Goal: Task Accomplishment & Management: Complete application form

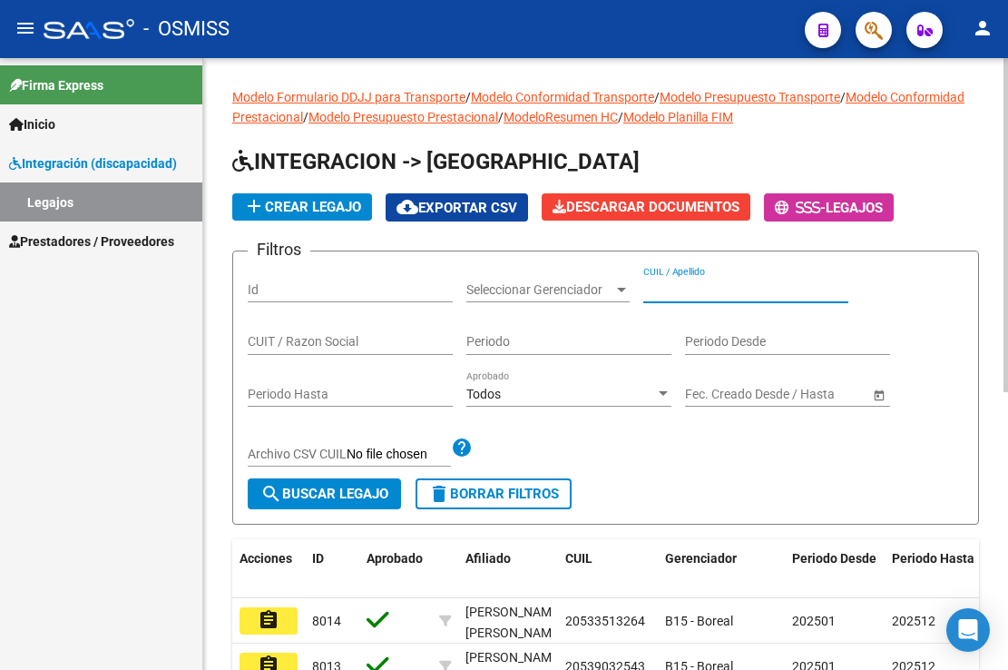
click at [666, 284] on input "CUIL / Apellido" at bounding box center [745, 289] width 205 height 15
paste input "20577910546"
type input "20577910546"
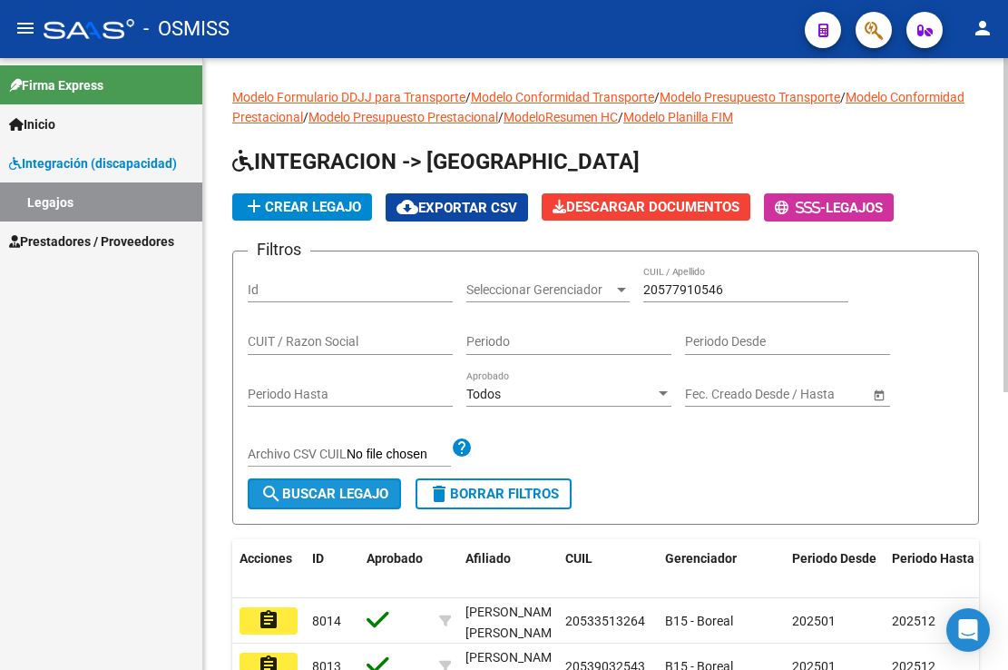
click at [329, 491] on span "search Buscar Legajo" at bounding box center [324, 493] width 128 height 16
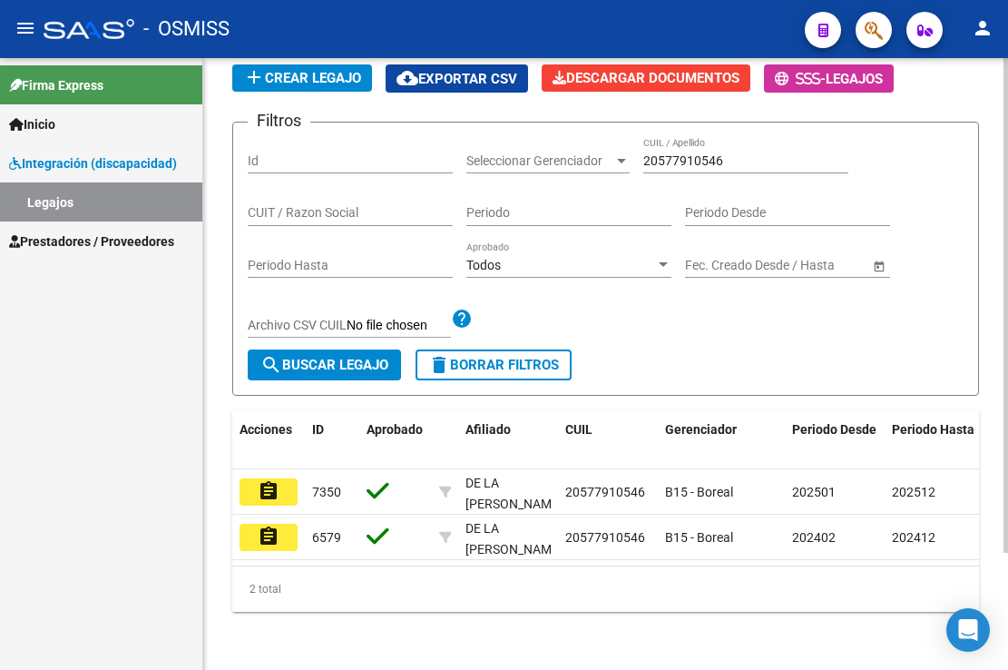
scroll to position [144, 0]
click at [761, 31] on div "- OSMISS" at bounding box center [417, 29] width 747 height 40
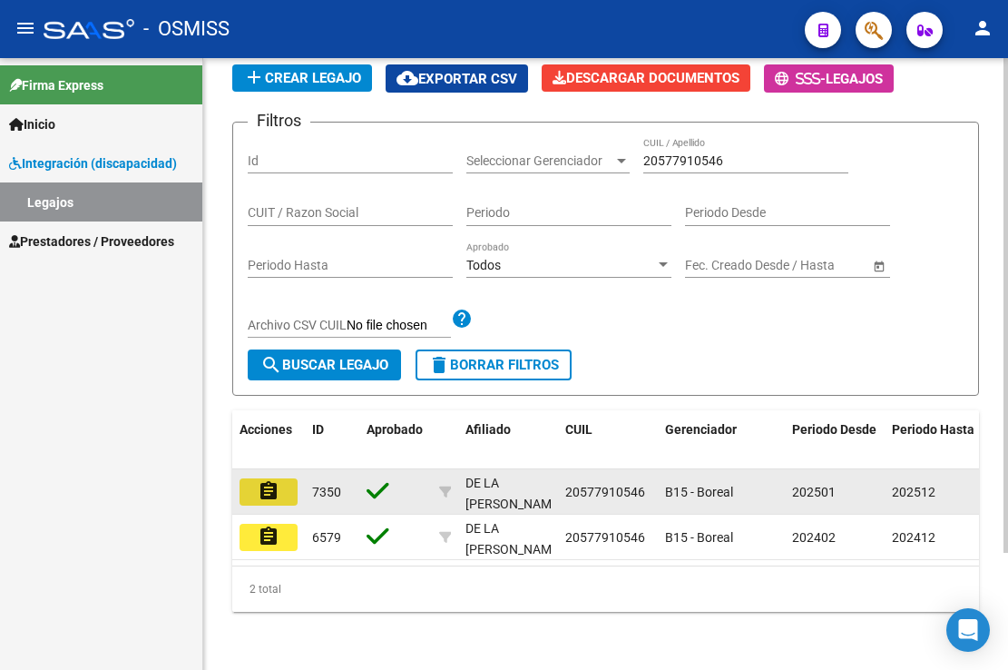
click at [271, 484] on mat-icon "assignment" at bounding box center [269, 491] width 22 height 22
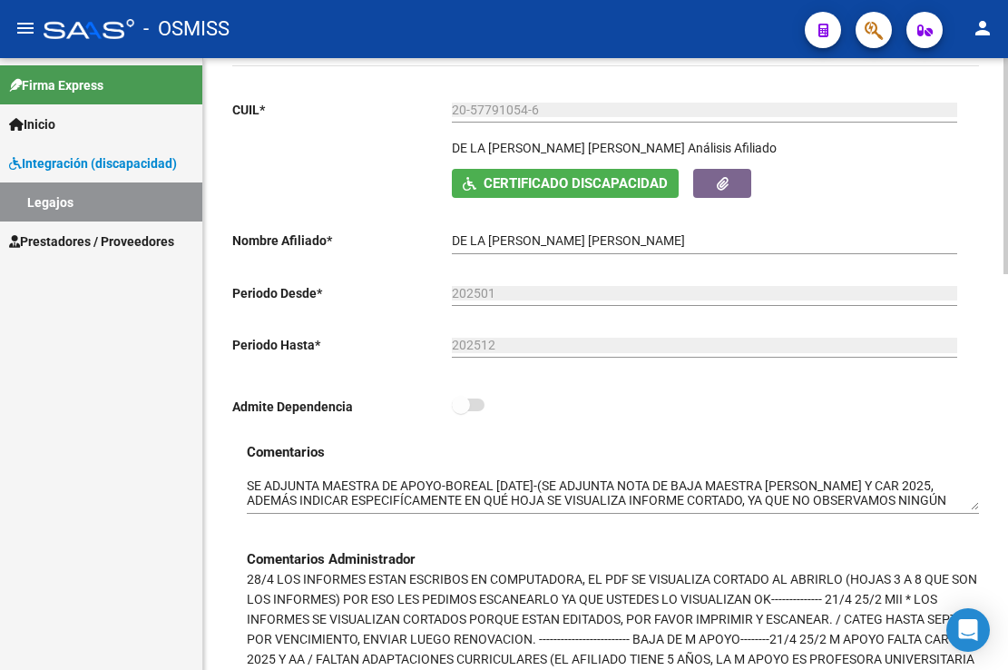
scroll to position [272, 0]
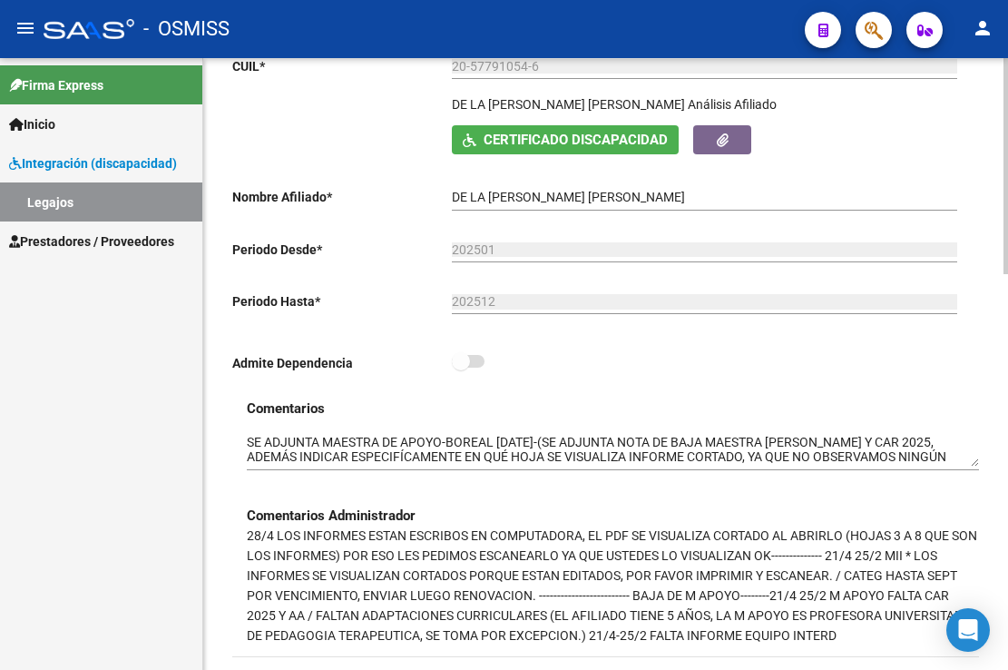
click at [838, 150] on div "Certificado Discapacidad ARCA Padrón" at bounding box center [708, 139] width 513 height 28
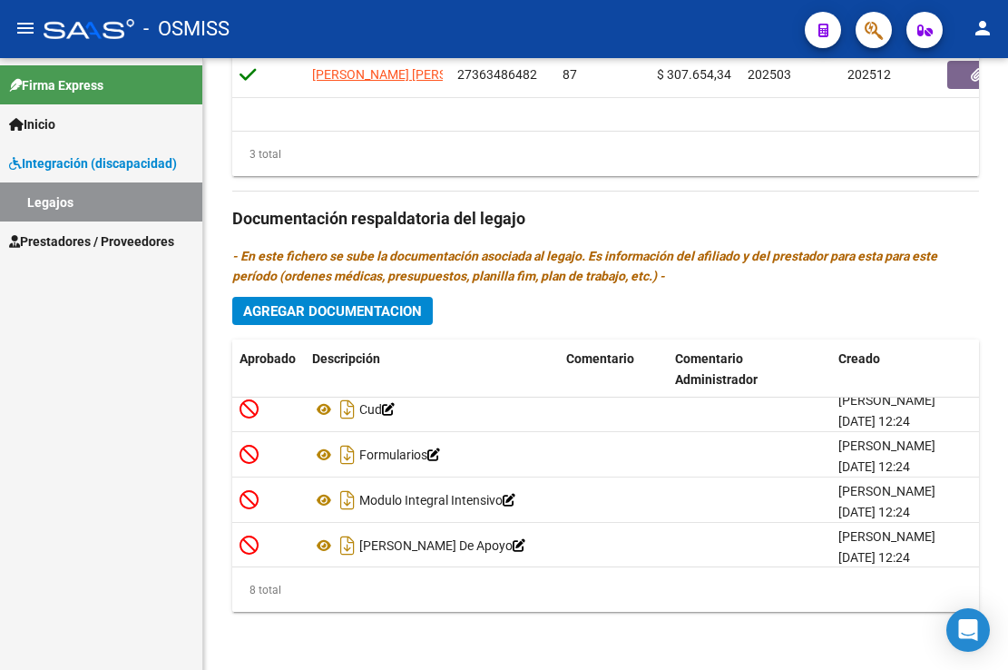
scroll to position [0, 0]
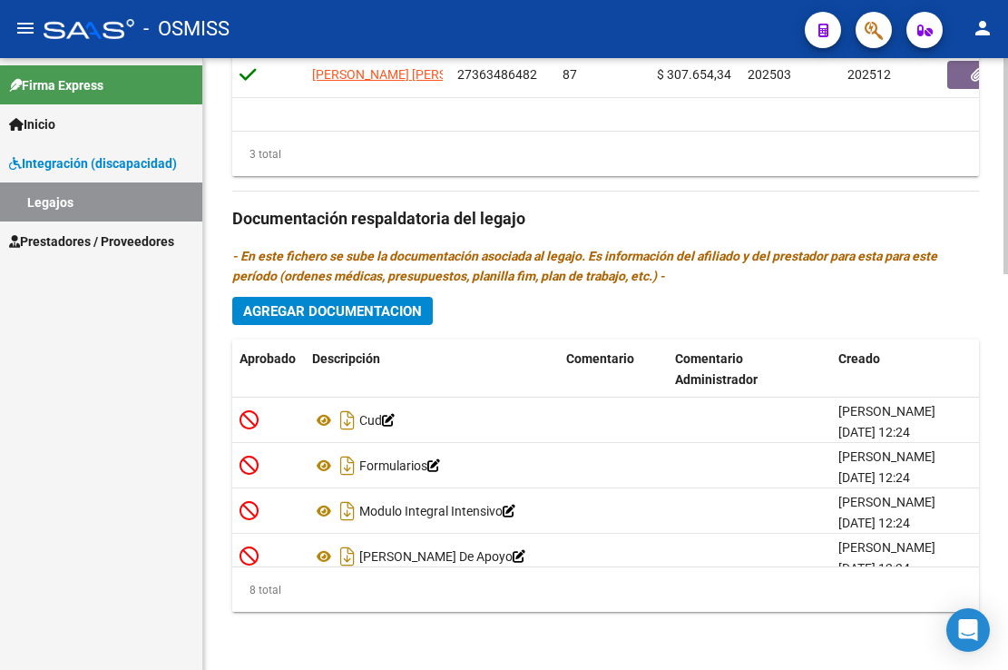
click at [319, 314] on span "Agregar Documentacion" at bounding box center [332, 311] width 179 height 16
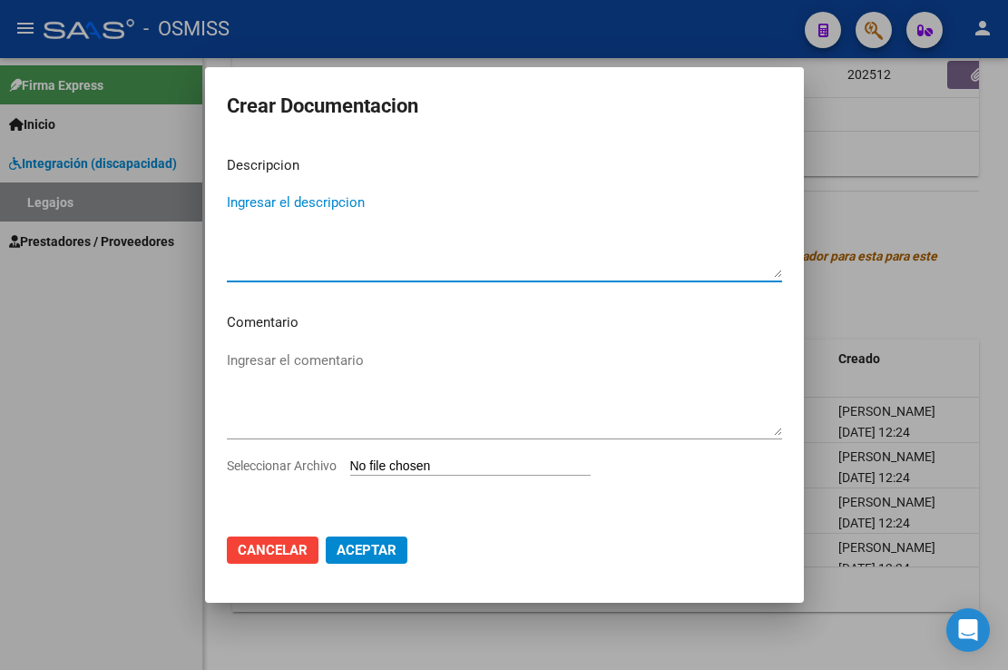
click at [305, 209] on textarea "Ingresar el descripcion" at bounding box center [504, 234] width 555 height 85
type textarea "SE ADJUNTA HABILITACION FUNDACION"
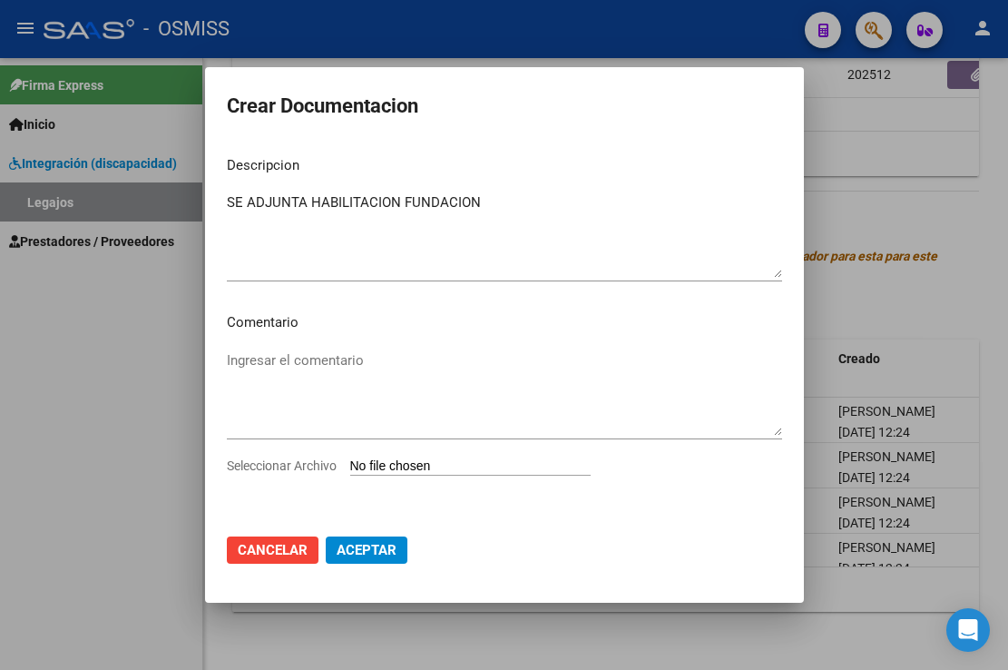
click at [760, 25] on div at bounding box center [504, 335] width 1008 height 670
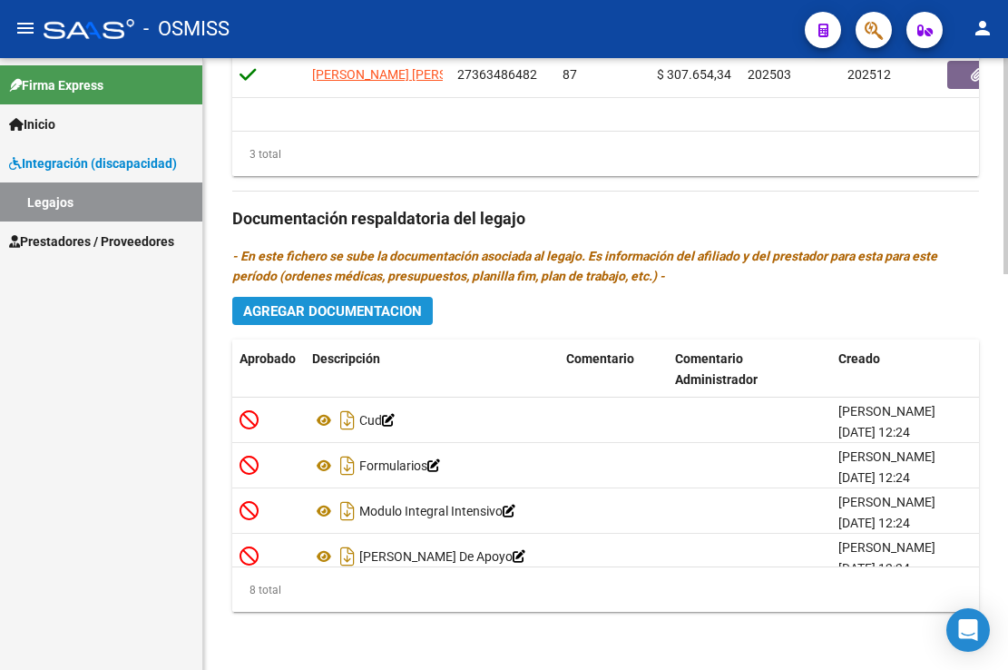
click at [390, 306] on span "Agregar Documentacion" at bounding box center [332, 311] width 179 height 16
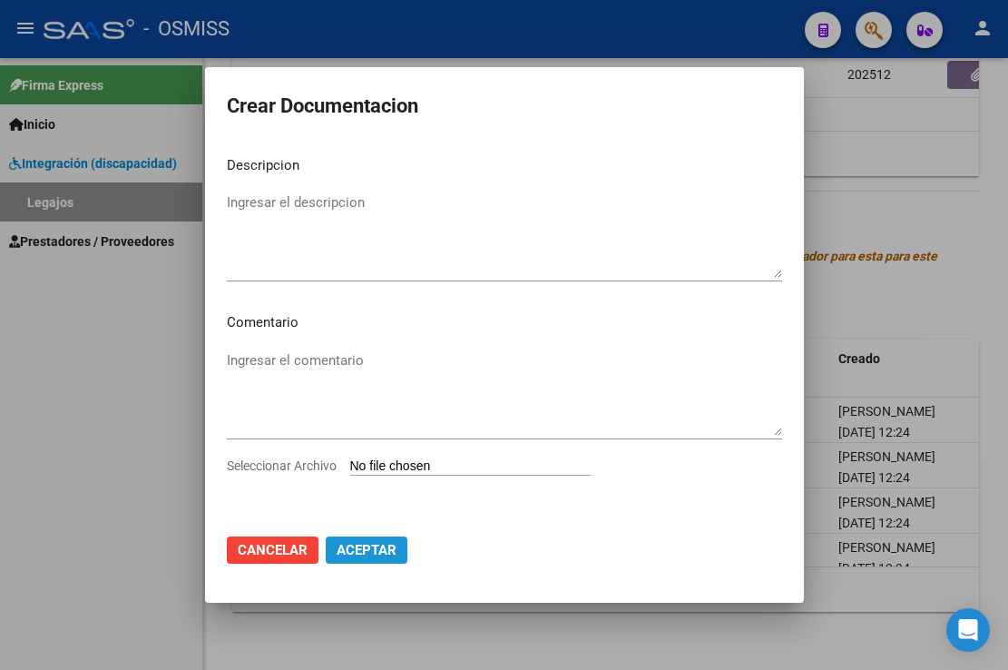
click at [352, 540] on button "Aceptar" at bounding box center [367, 549] width 82 height 27
click at [365, 548] on span "Aceptar" at bounding box center [367, 550] width 60 height 16
click at [380, 546] on span "Aceptar" at bounding box center [367, 550] width 60 height 16
click at [264, 44] on div at bounding box center [504, 335] width 1008 height 670
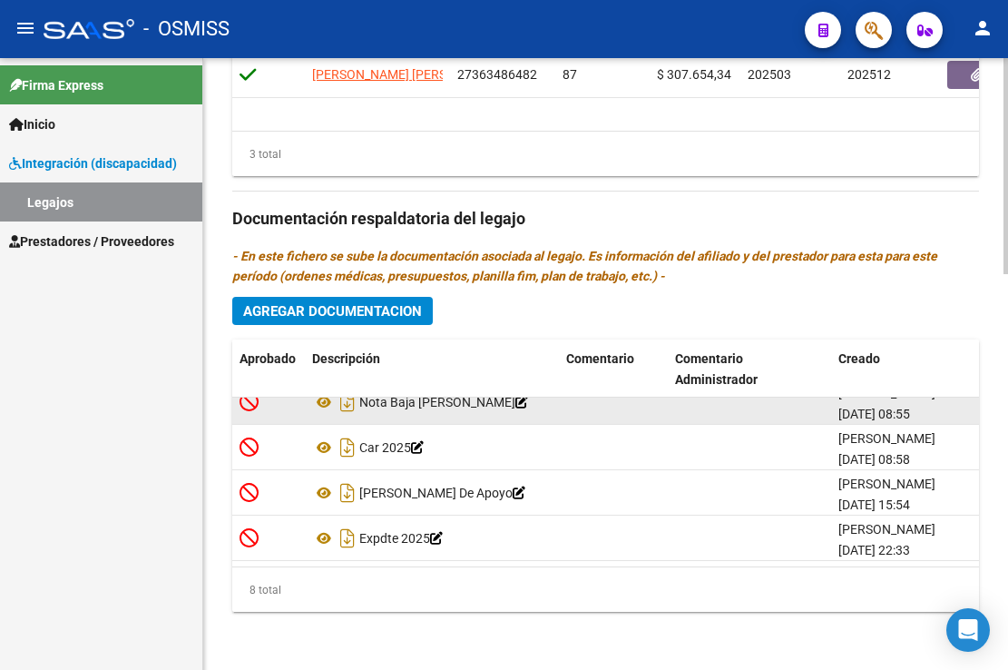
scroll to position [214, 0]
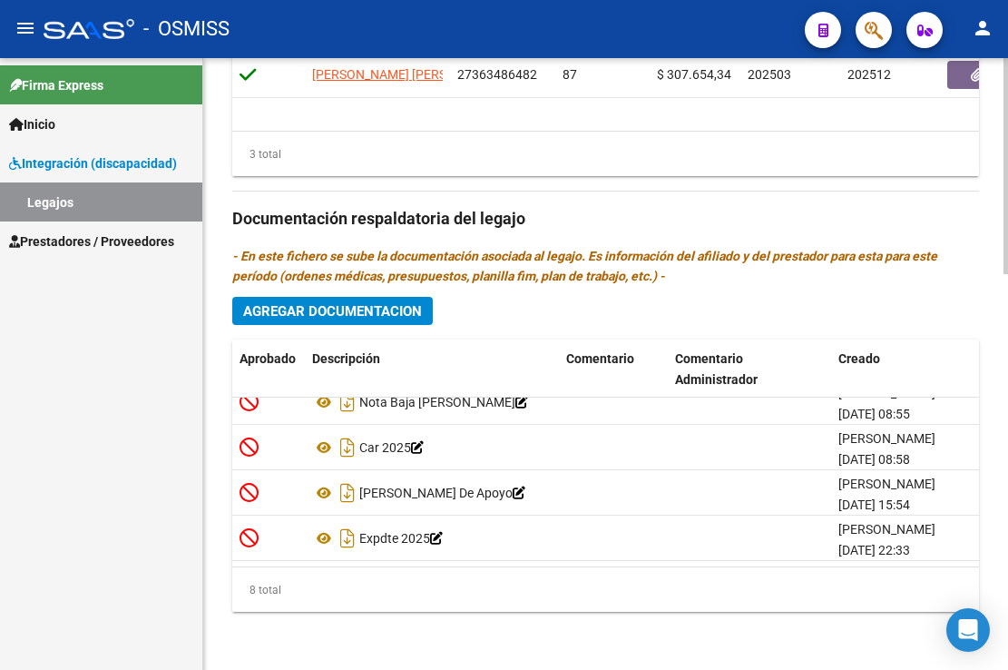
click at [357, 314] on span "Agregar Documentacion" at bounding box center [332, 311] width 179 height 16
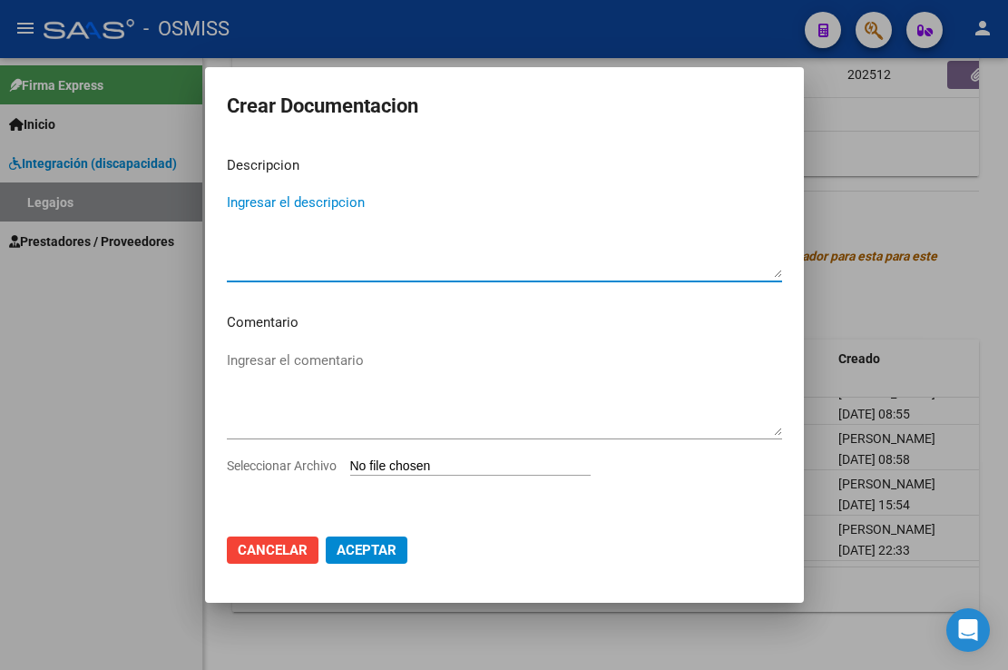
click at [166, 401] on div at bounding box center [504, 335] width 1008 height 670
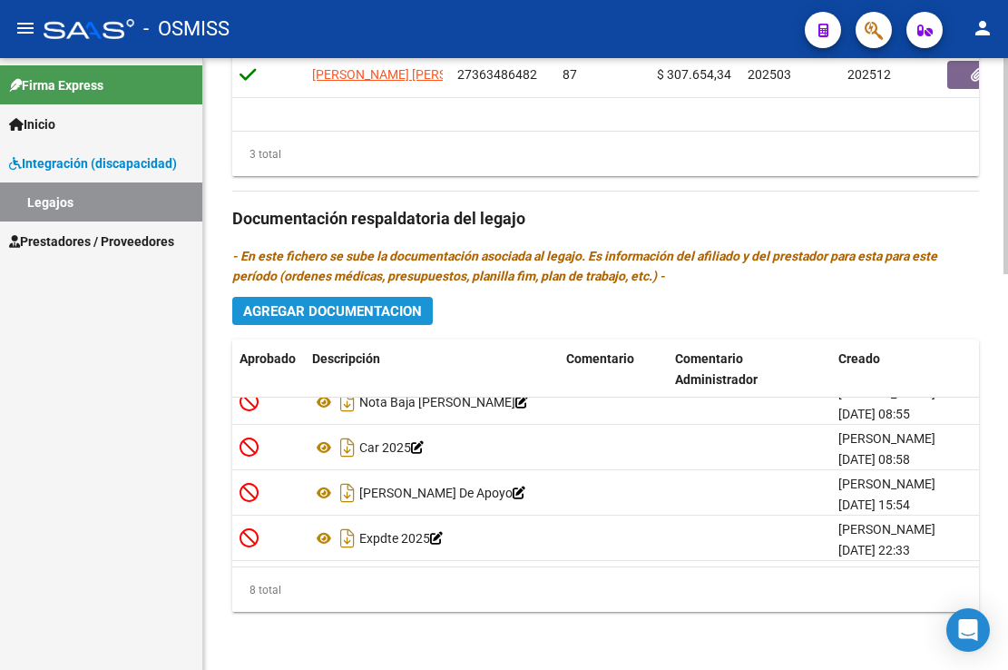
click at [338, 315] on span "Agregar Documentacion" at bounding box center [332, 311] width 179 height 16
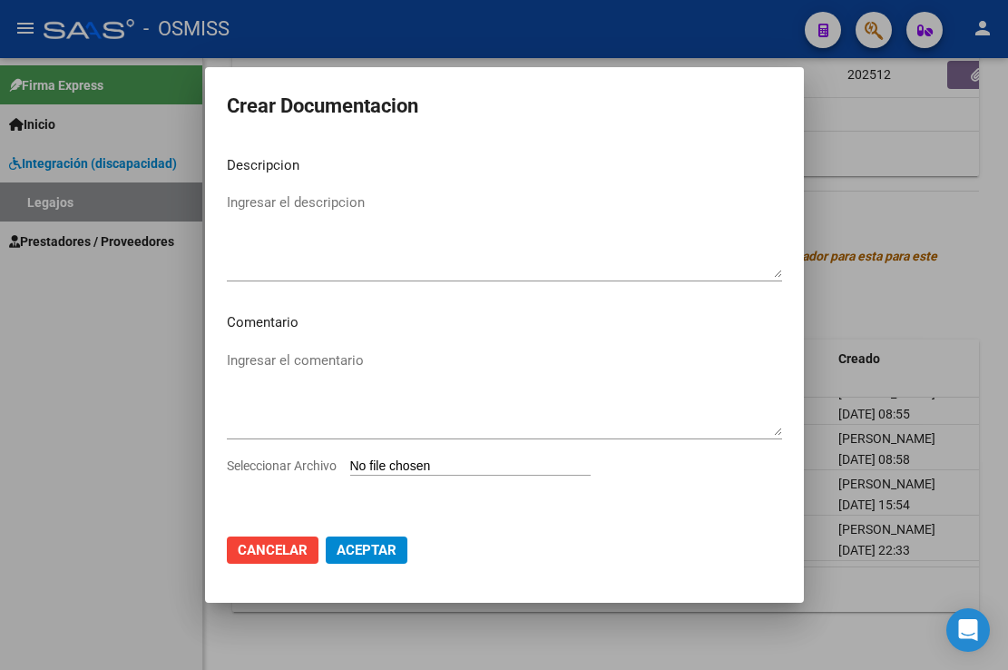
click at [407, 474] on input "Seleccionar Archivo" at bounding box center [470, 466] width 240 height 17
type input "C:\fakepath\HABILITACION FUNDACION CONSENTIDOS.pdf"
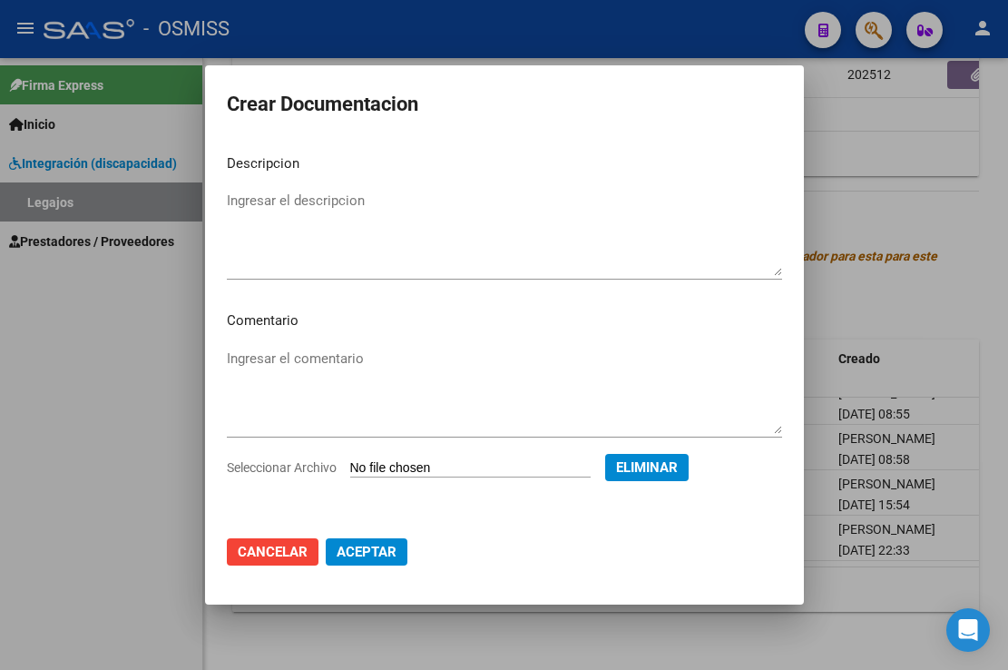
click at [295, 196] on textarea "Ingresar el descripcion" at bounding box center [504, 233] width 555 height 85
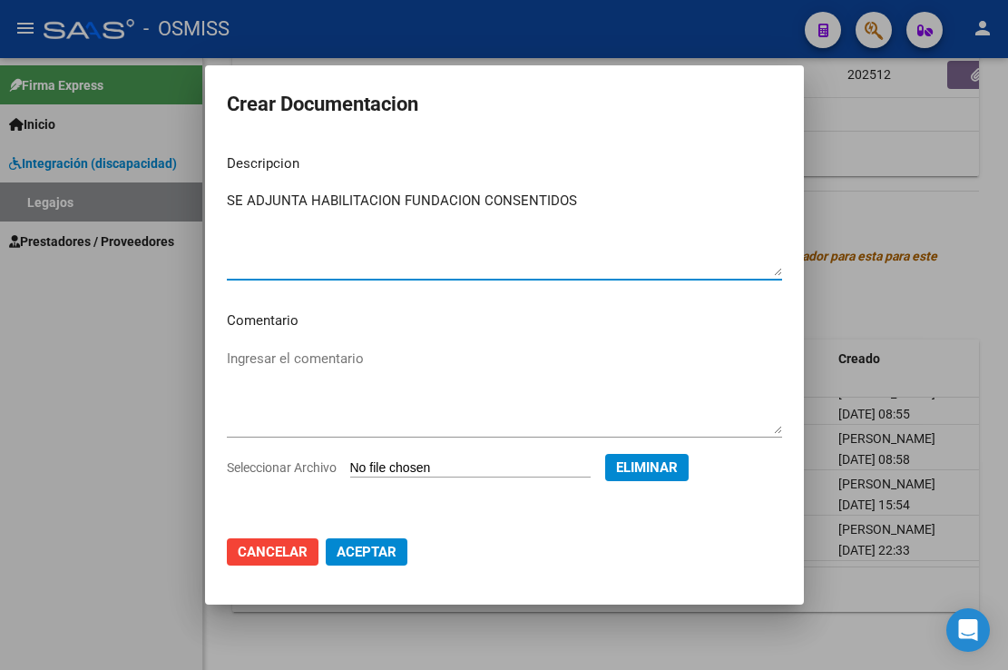
type textarea "SE ADJUNTA HABILITACION FUNDACION CONSENTIDOS"
click at [334, 548] on button "Aceptar" at bounding box center [367, 551] width 82 height 27
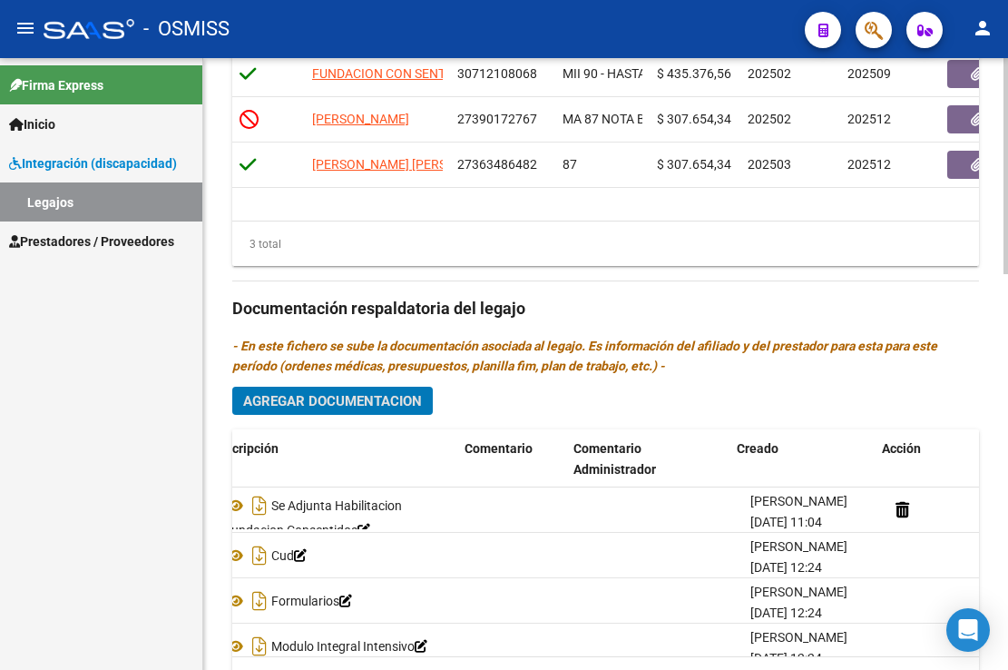
scroll to position [0, 102]
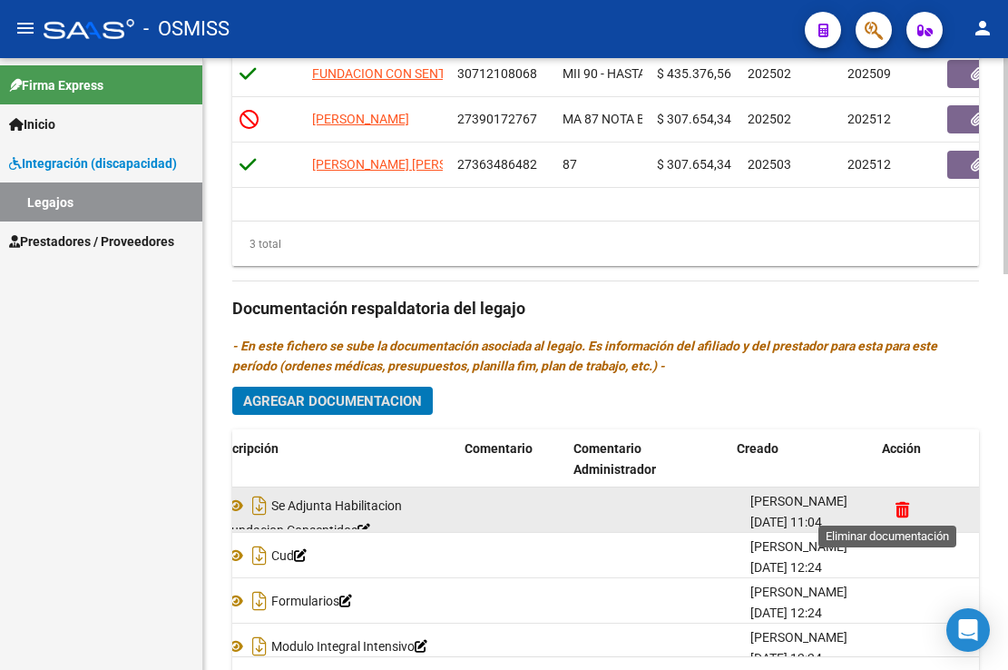
click at [896, 511] on icon at bounding box center [903, 509] width 14 height 17
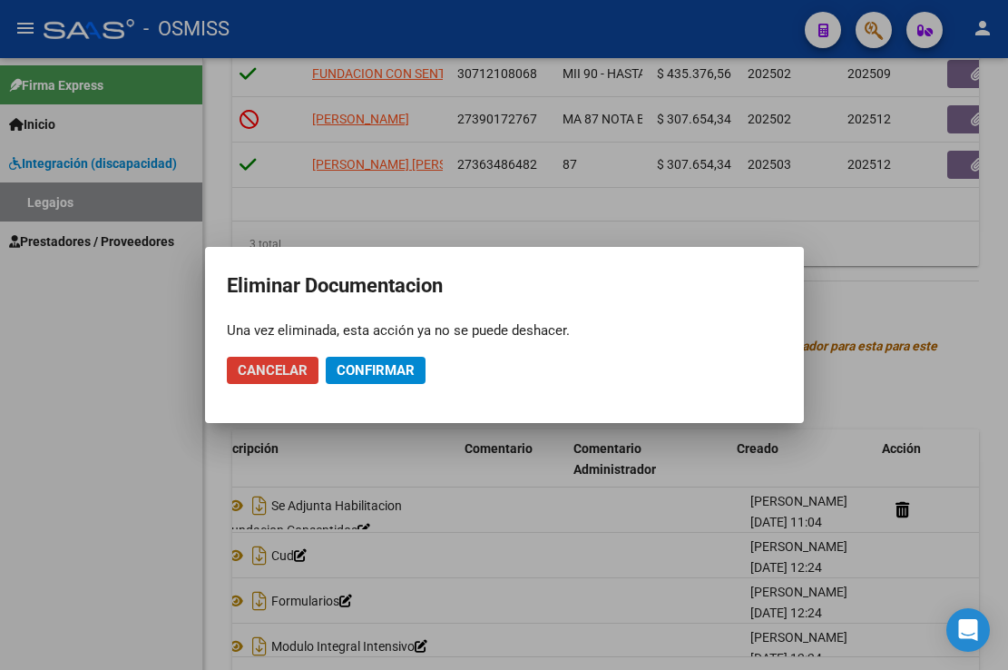
click at [354, 361] on button "Confirmar" at bounding box center [376, 370] width 100 height 27
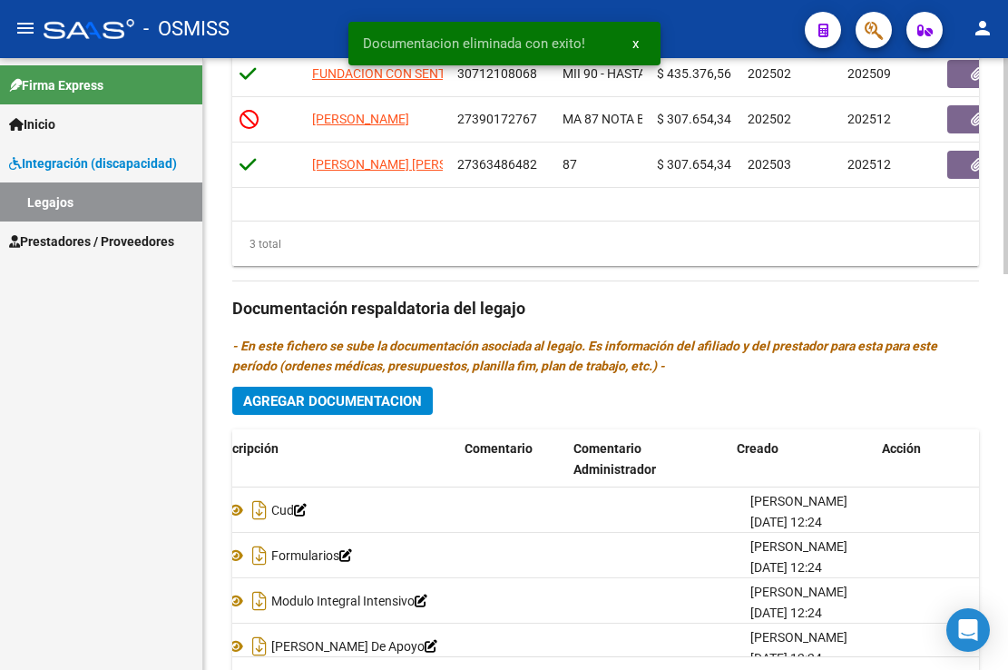
click at [327, 393] on span "Agregar Documentacion" at bounding box center [332, 400] width 179 height 16
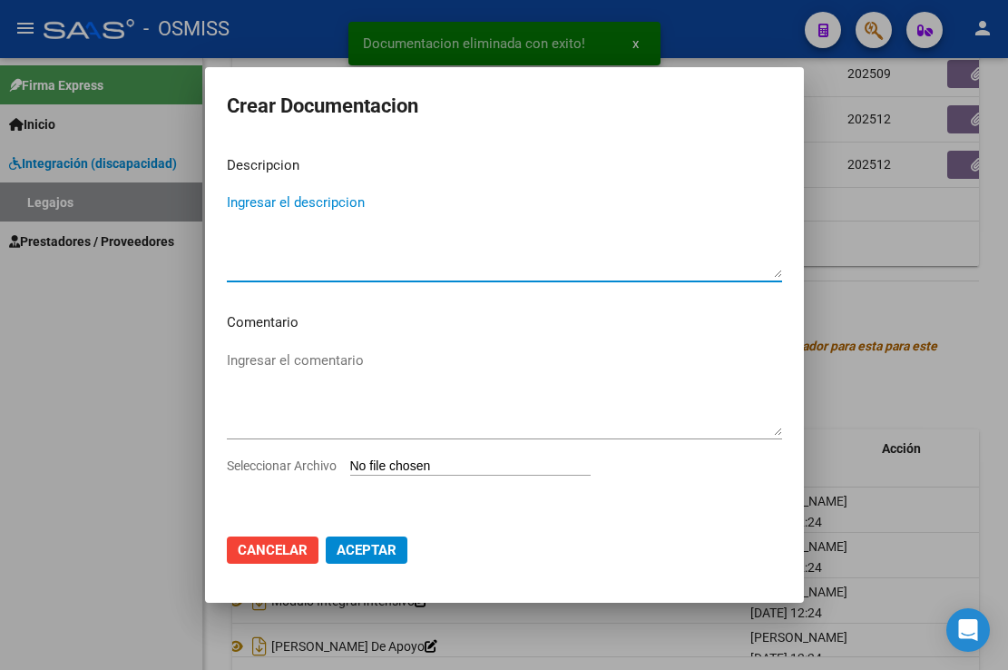
click at [309, 200] on textarea "Ingresar el descripcion" at bounding box center [504, 234] width 555 height 85
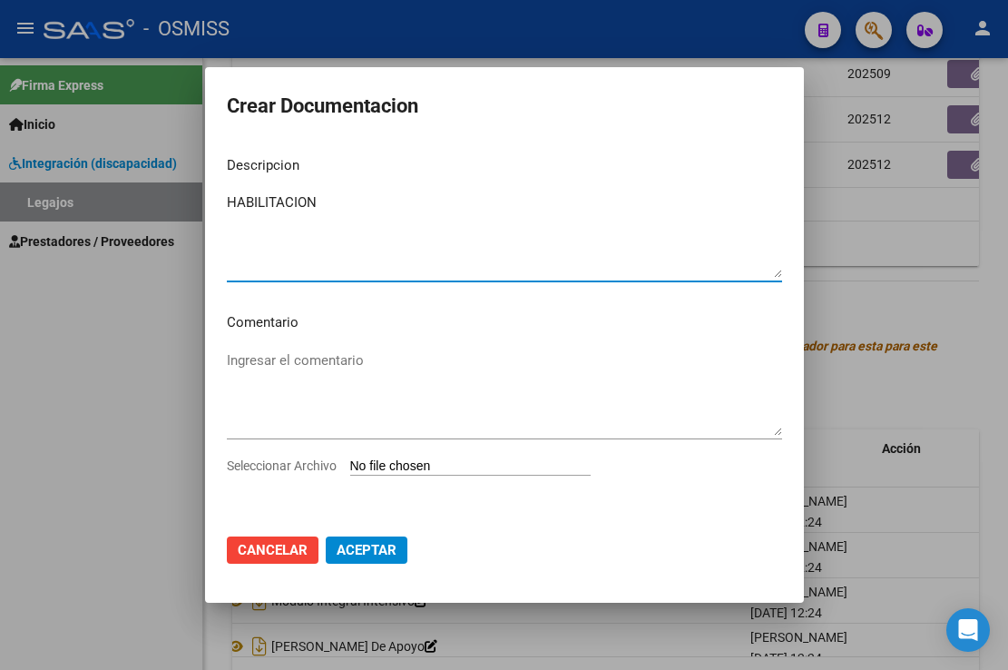
type textarea "HABILITACION"
click at [318, 365] on textarea "Ingresar el comentario" at bounding box center [504, 392] width 555 height 85
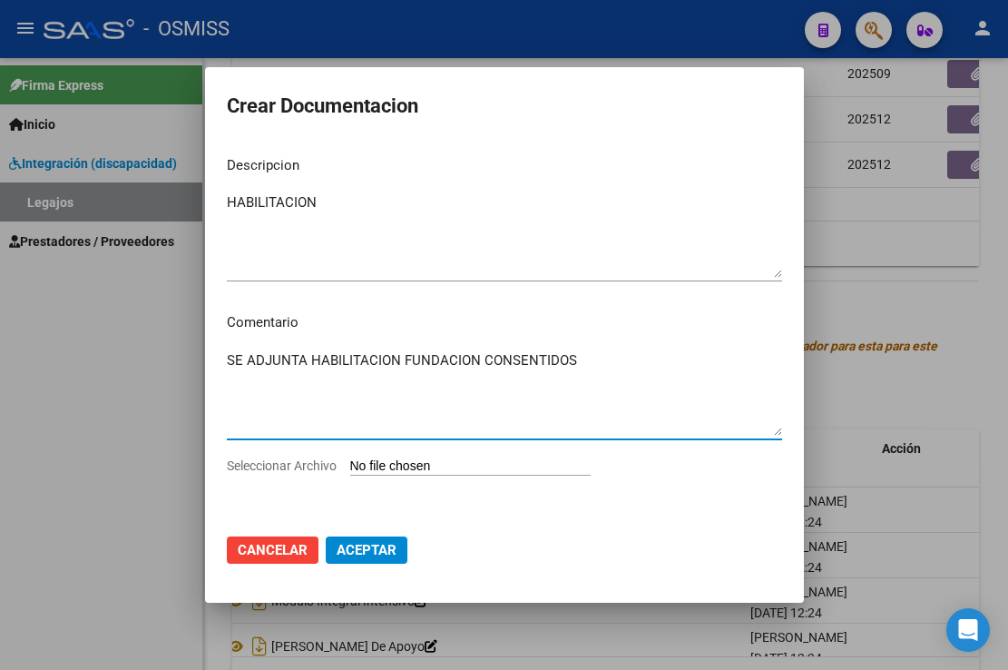
type textarea "SE ADJUNTA HABILITACION FUNDACION CONSENTIDOS"
click at [458, 464] on input "Seleccionar Archivo" at bounding box center [470, 466] width 240 height 17
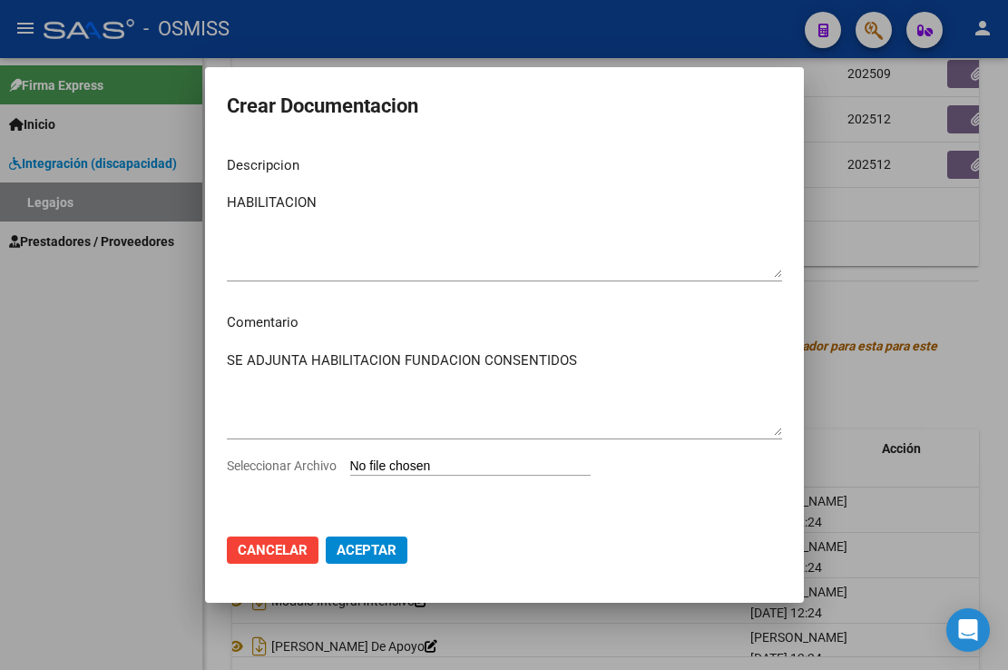
type input "C:\fakepath\HABILITACION FUNDACION CONSENTIDOS.pdf"
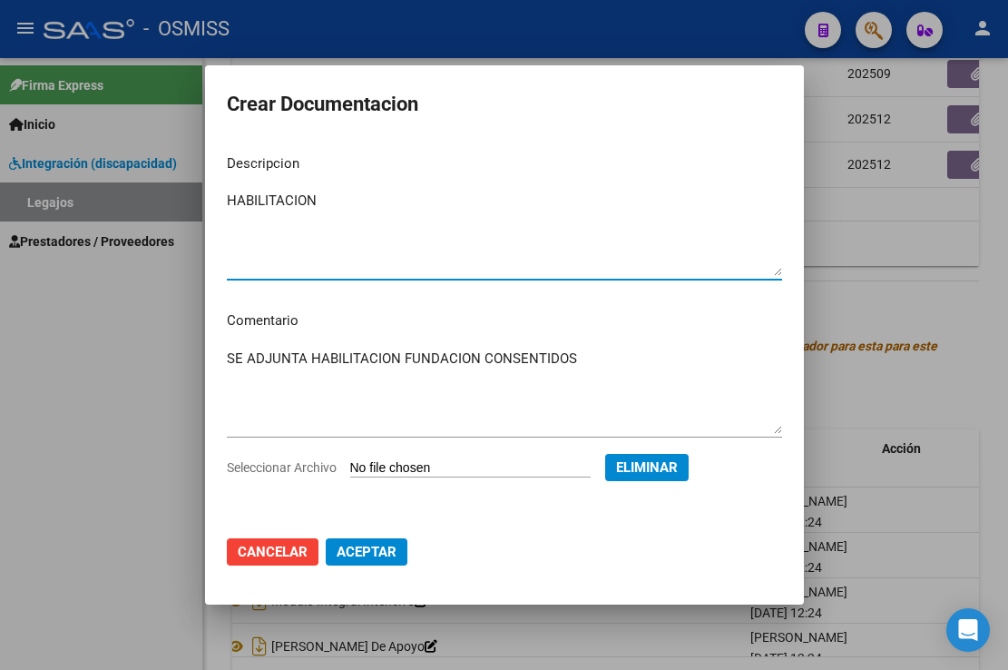
click at [335, 201] on textarea "HABILITACION" at bounding box center [504, 233] width 555 height 85
click at [368, 551] on span "Aceptar" at bounding box center [367, 552] width 60 height 16
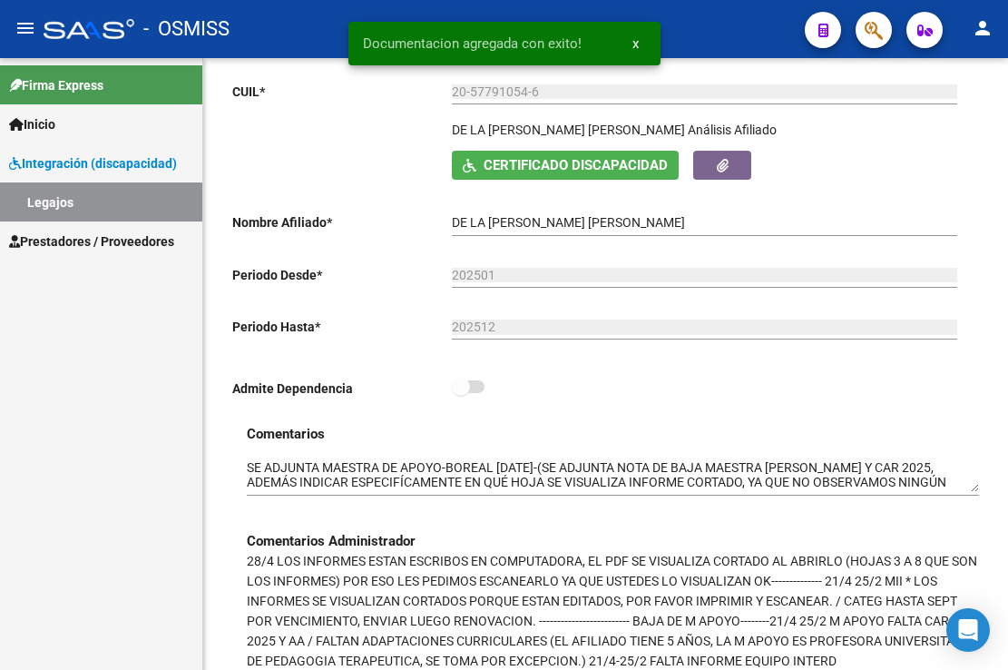
scroll to position [216, 0]
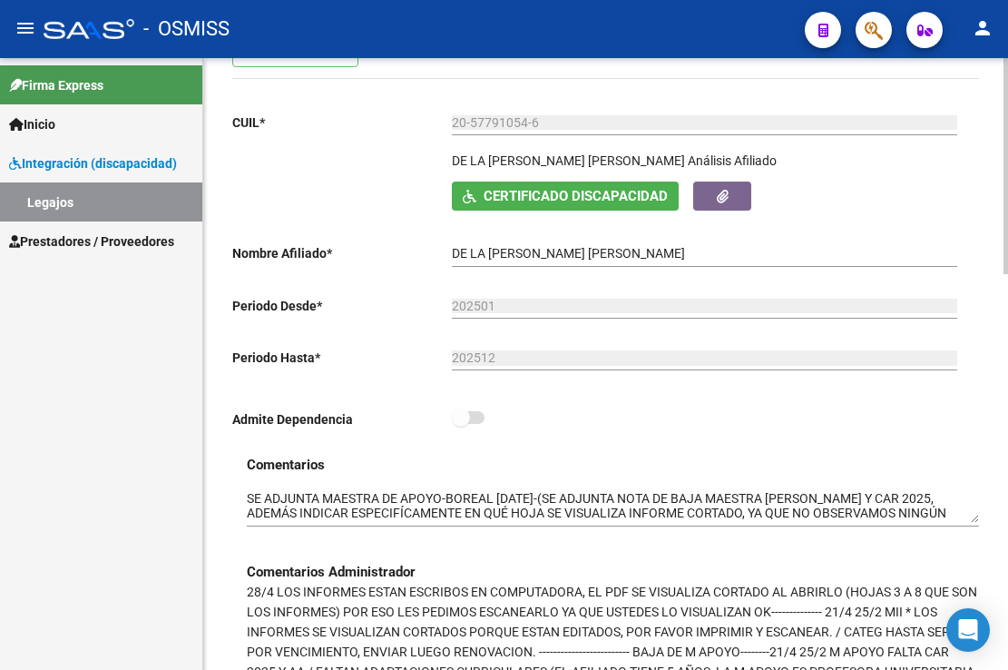
click at [244, 496] on div "Comentarios Comentarios Administrador 28/4 LOS INFORMES ESTAN ESCRIBOS EN COMPU…" at bounding box center [605, 584] width 747 height 258
click at [248, 495] on textarea at bounding box center [613, 506] width 732 height 34
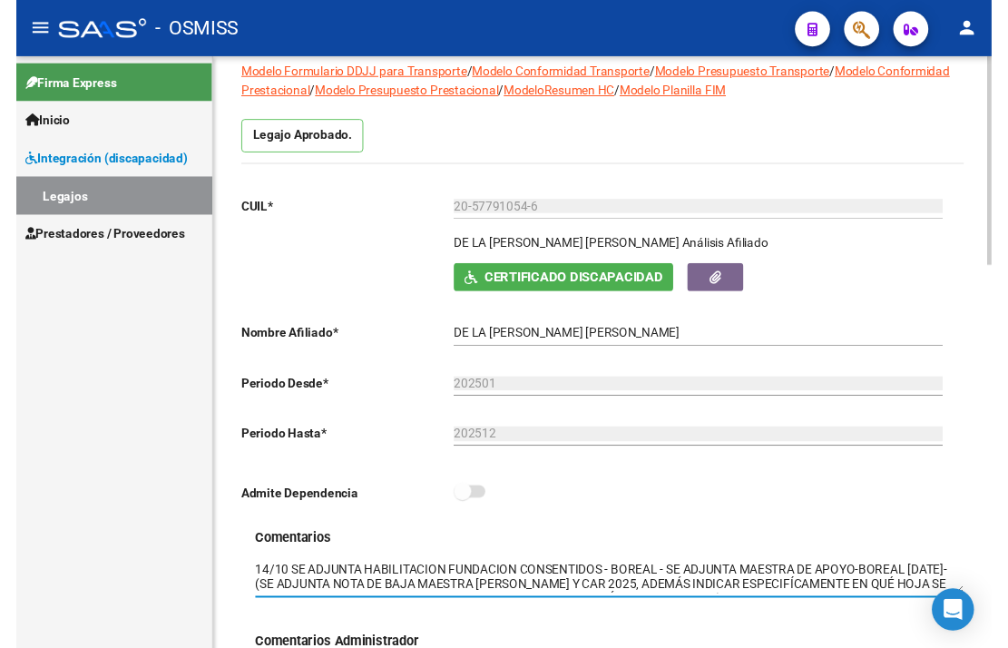
scroll to position [0, 0]
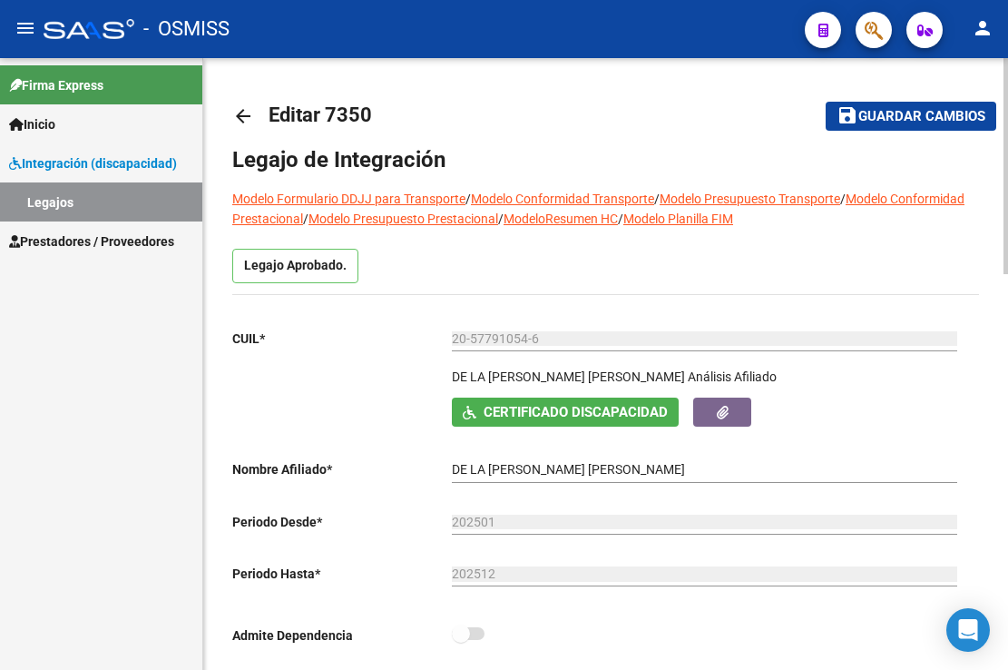
type textarea "14/10 SE ADJUNTA HABILITACION FUNDACION CONSENTIDOS - BOREAL - SE ADJUNTA MAEST…"
click at [902, 115] on span "Guardar cambios" at bounding box center [921, 117] width 127 height 16
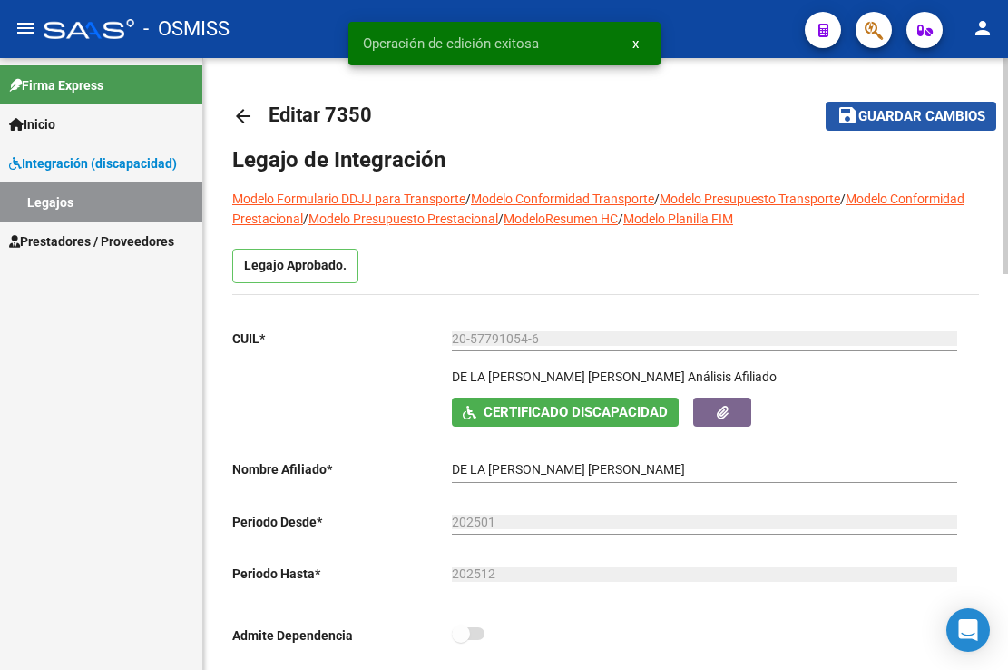
click at [902, 115] on span "Guardar cambios" at bounding box center [921, 117] width 127 height 16
click at [83, 206] on link "Legajos" at bounding box center [101, 201] width 202 height 39
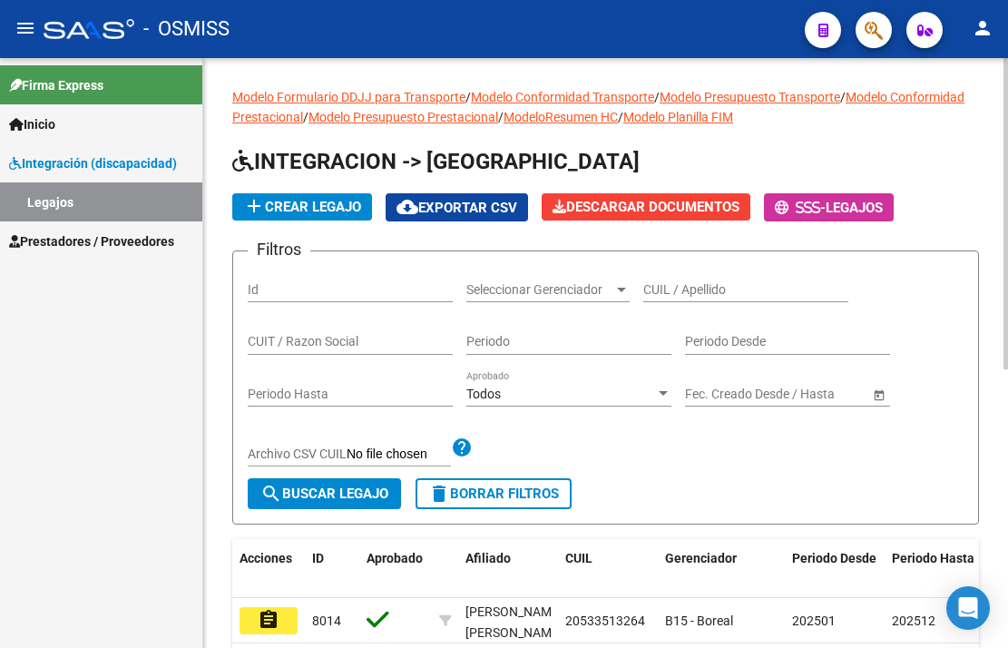
click at [564, 328] on div "Periodo" at bounding box center [568, 337] width 205 height 36
click at [686, 303] on div "CUIL / Apellido" at bounding box center [745, 292] width 205 height 52
click at [684, 288] on input "CUIL / Apellido" at bounding box center [745, 289] width 205 height 15
paste input "27536613868"
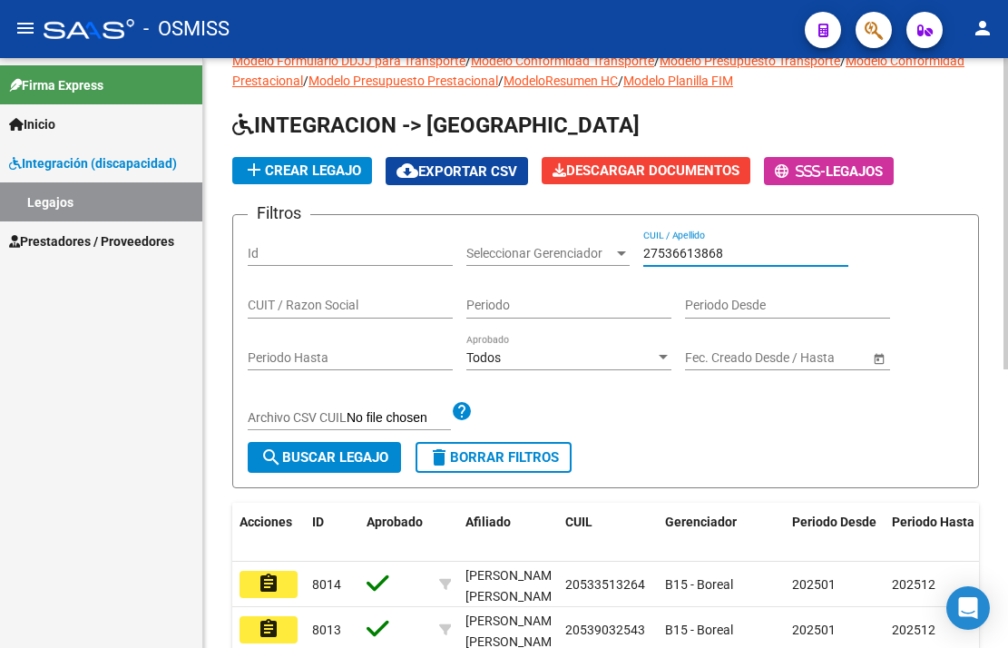
scroll to position [91, 0]
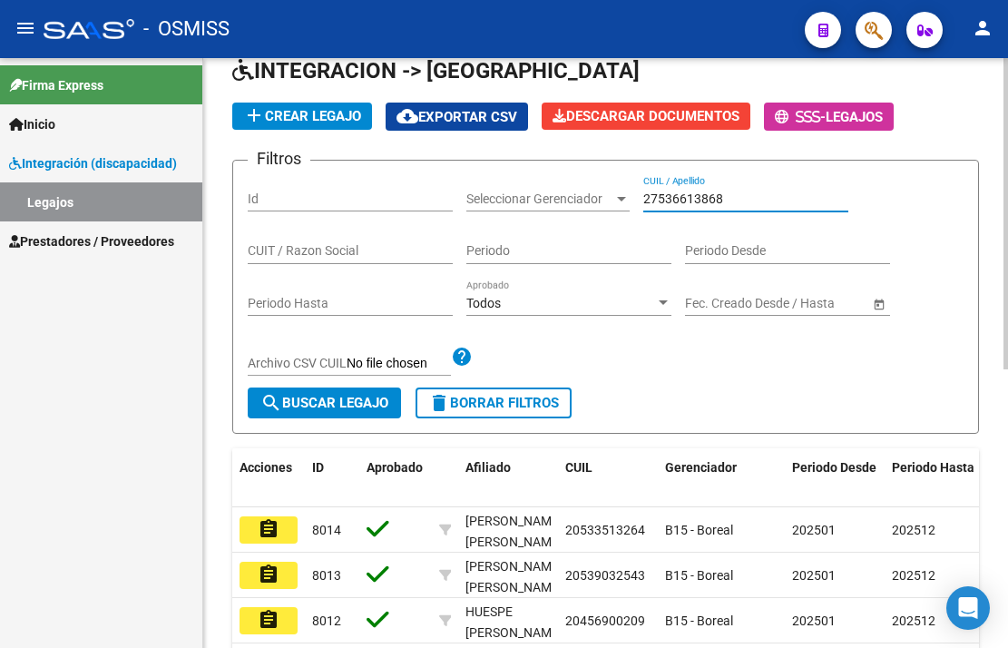
type input "27536613868"
click at [324, 408] on span "search Buscar Legajo" at bounding box center [324, 403] width 128 height 16
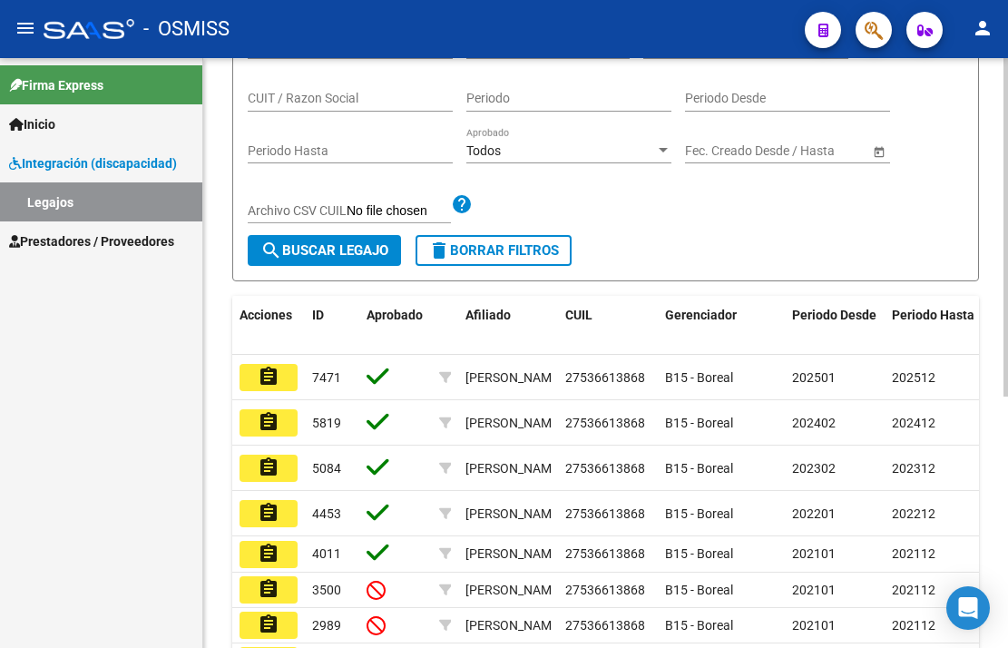
scroll to position [363, 0]
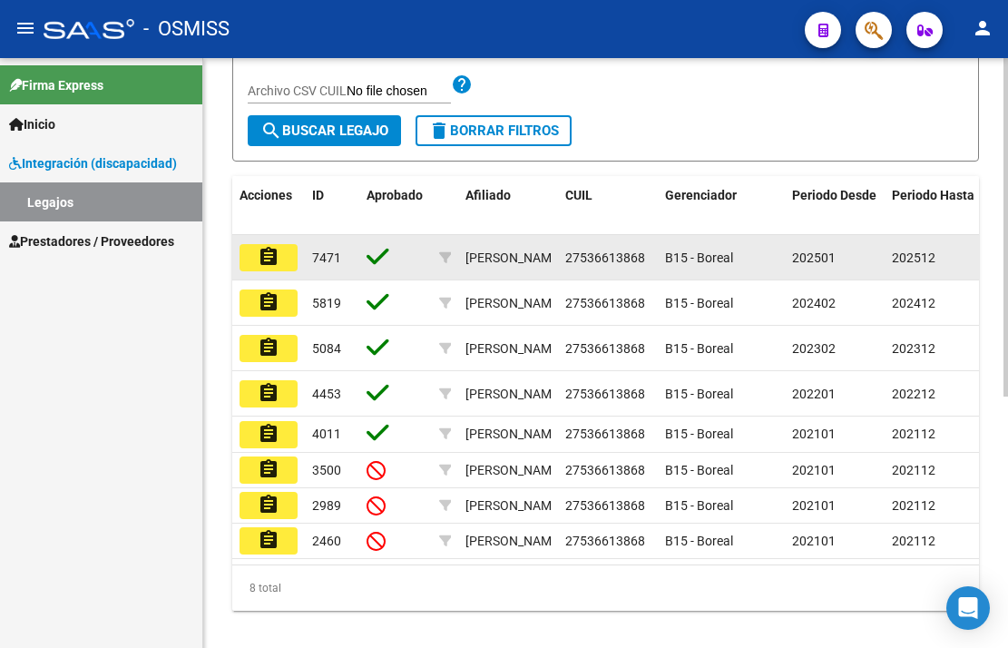
click at [268, 262] on mat-icon "assignment" at bounding box center [269, 257] width 22 height 22
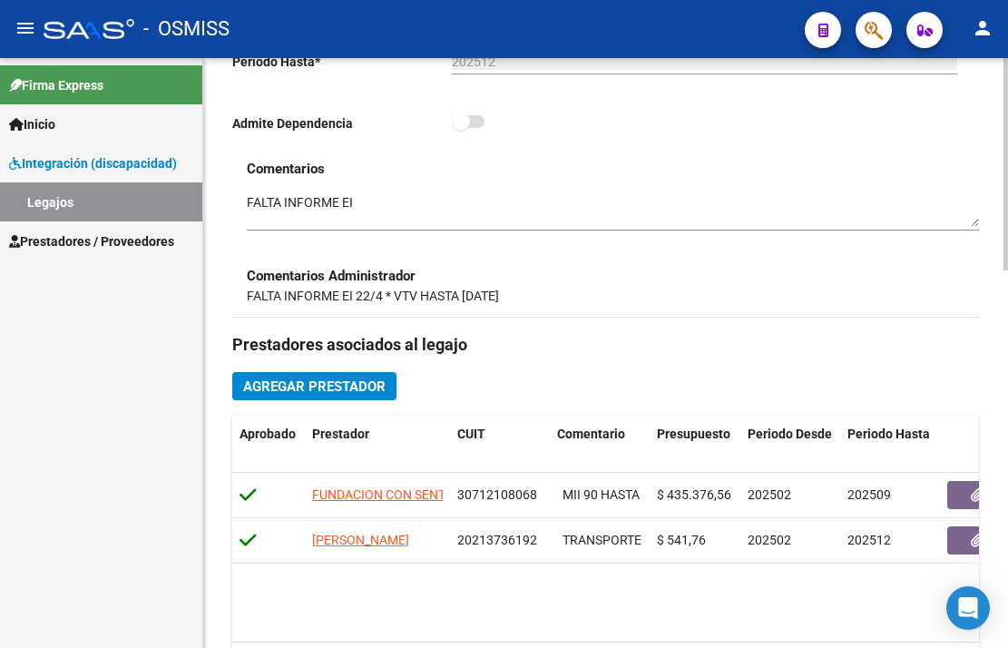
scroll to position [544, 0]
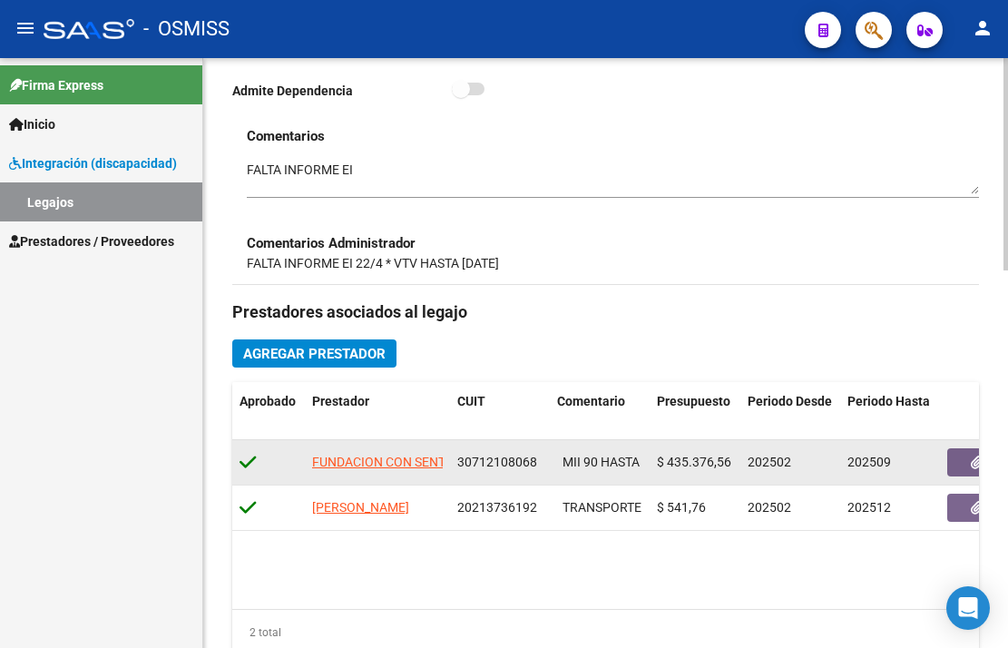
click at [272, 466] on div at bounding box center [269, 462] width 58 height 21
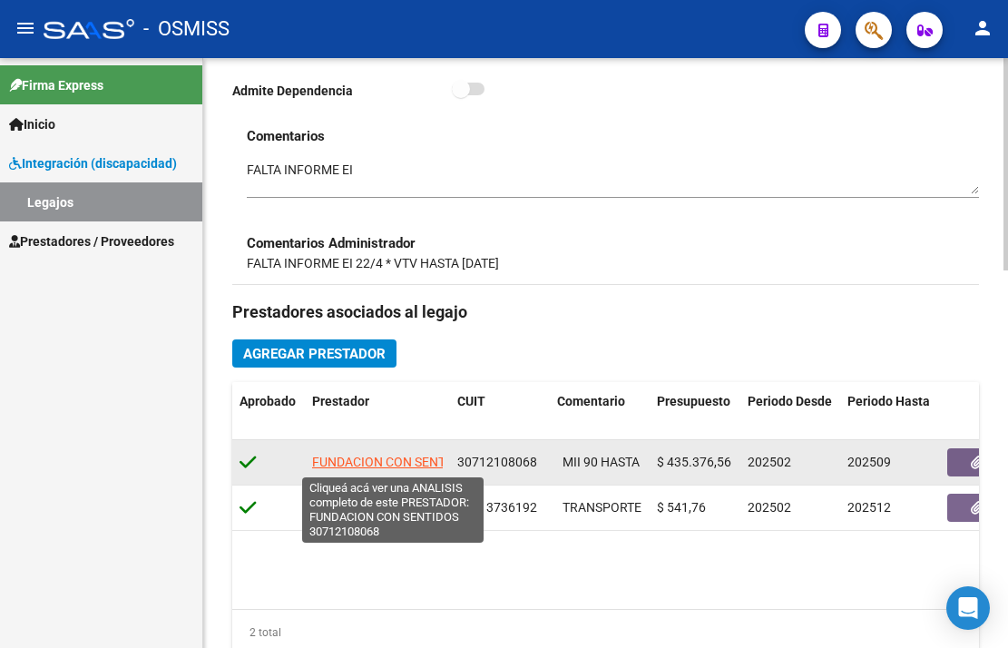
click at [319, 464] on span "FUNDACION CON SENTIDOS" at bounding box center [393, 462] width 162 height 15
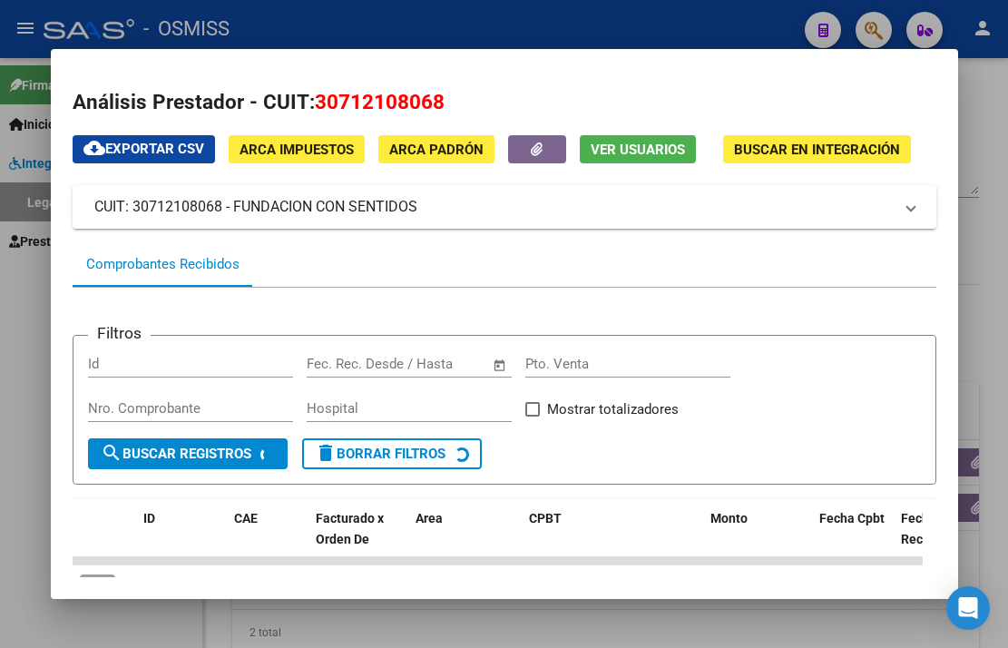
click at [971, 102] on div at bounding box center [504, 324] width 1008 height 648
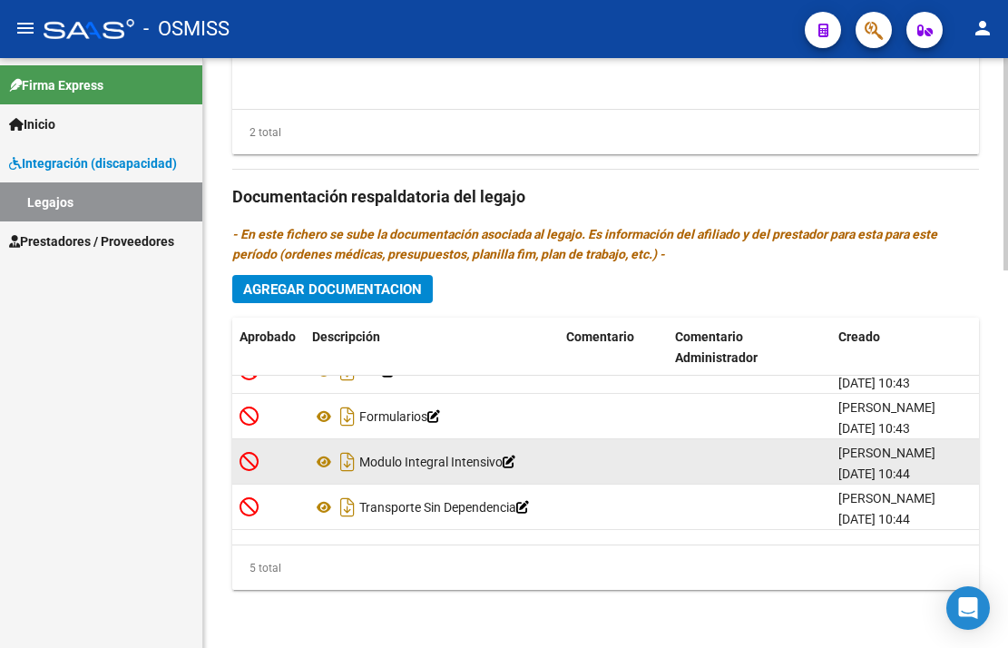
scroll to position [0, 0]
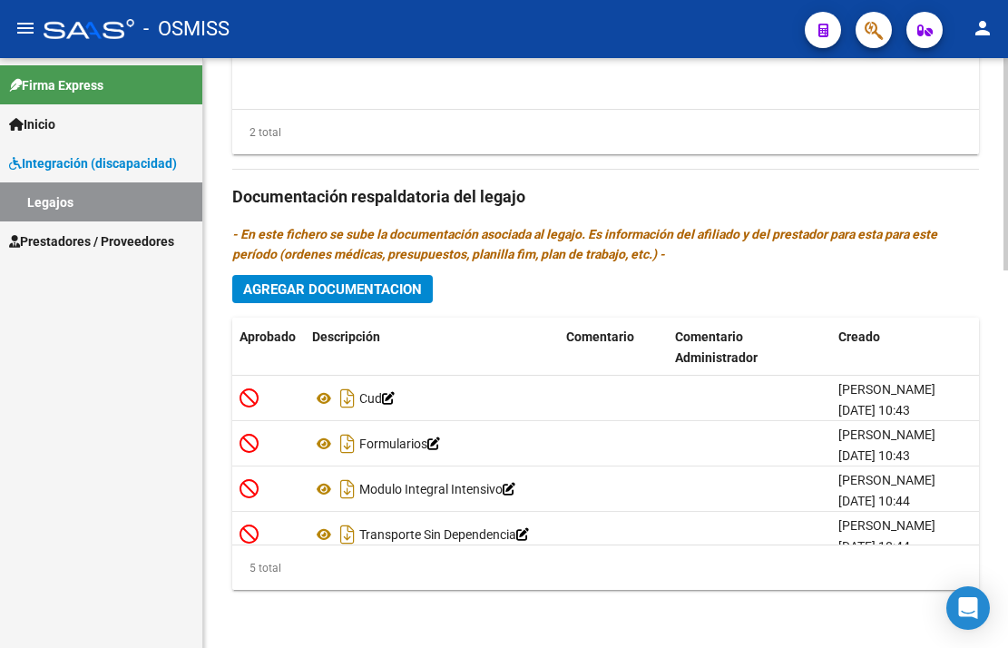
click at [358, 304] on div "Prestadores asociados al legajo Agregar Prestador Aprobado Prestador CUIT Comen…" at bounding box center [605, 194] width 747 height 819
click at [360, 296] on span "Agregar Documentacion" at bounding box center [332, 289] width 179 height 16
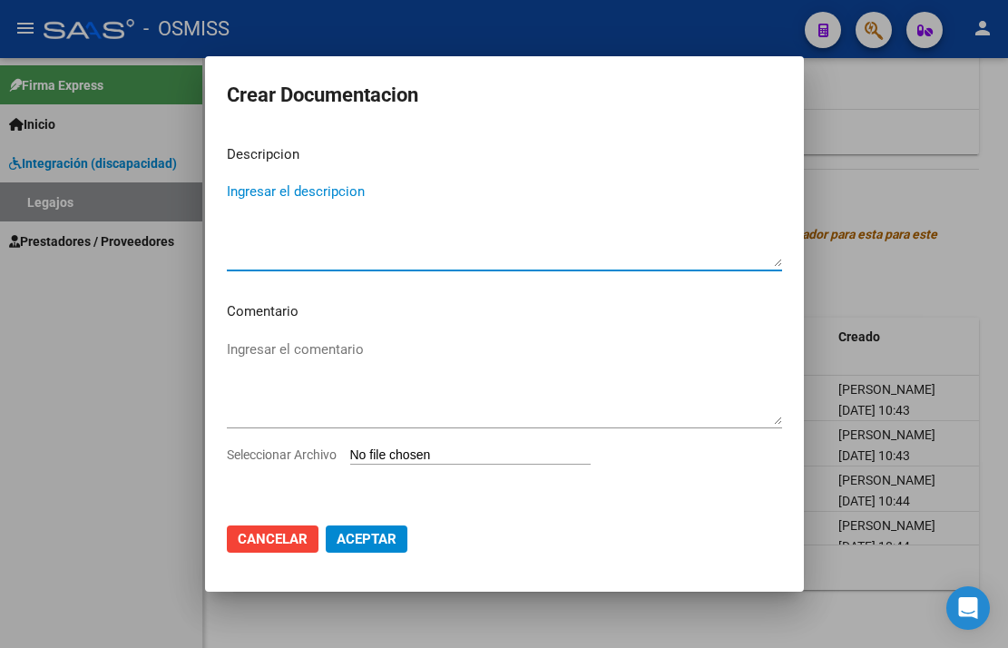
click at [315, 195] on textarea "Ingresar el descripcion" at bounding box center [504, 223] width 555 height 85
type textarea "HABILITACION"
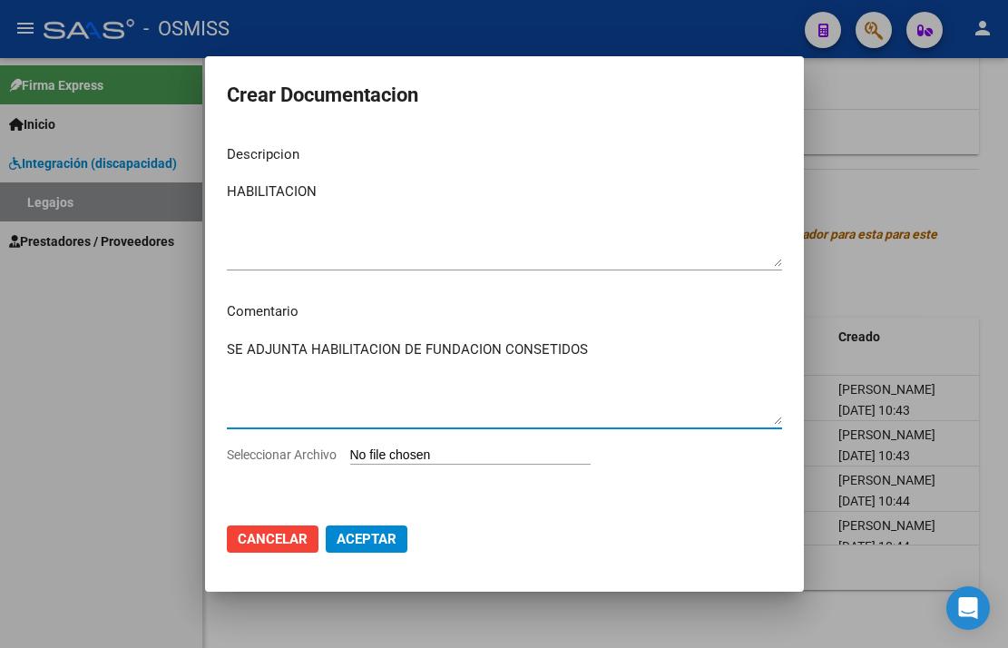
type textarea "SE ADJUNTA HABILITACION DE FUNDACION CONSETIDOS"
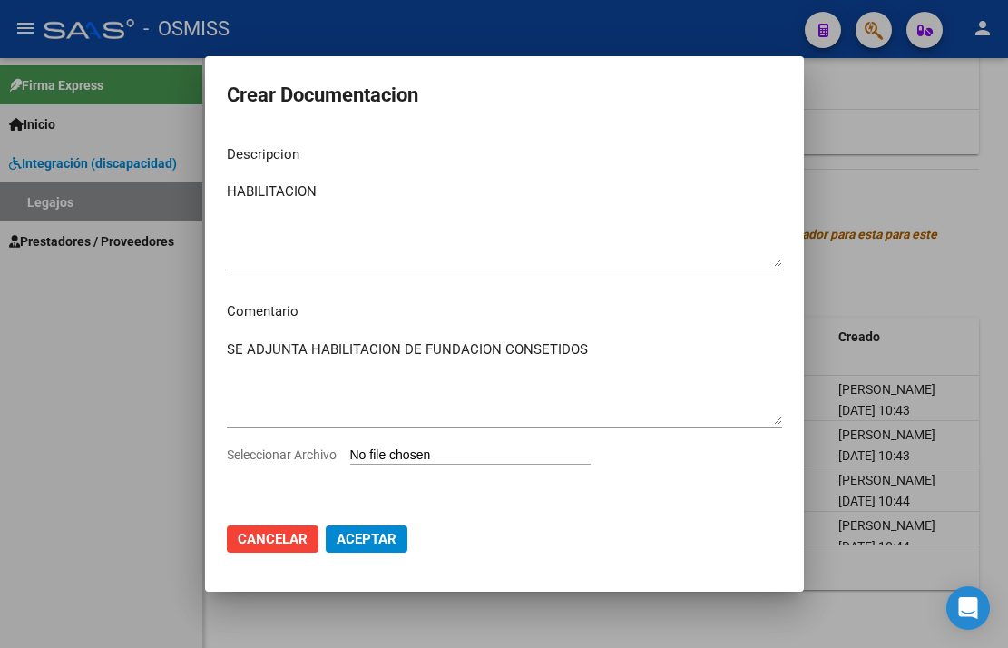
click at [494, 461] on input "Seleccionar Archivo" at bounding box center [470, 455] width 240 height 17
type input "C:\fakepath\HABILITACION FUNDACION CONSENTIDOS.pdf"
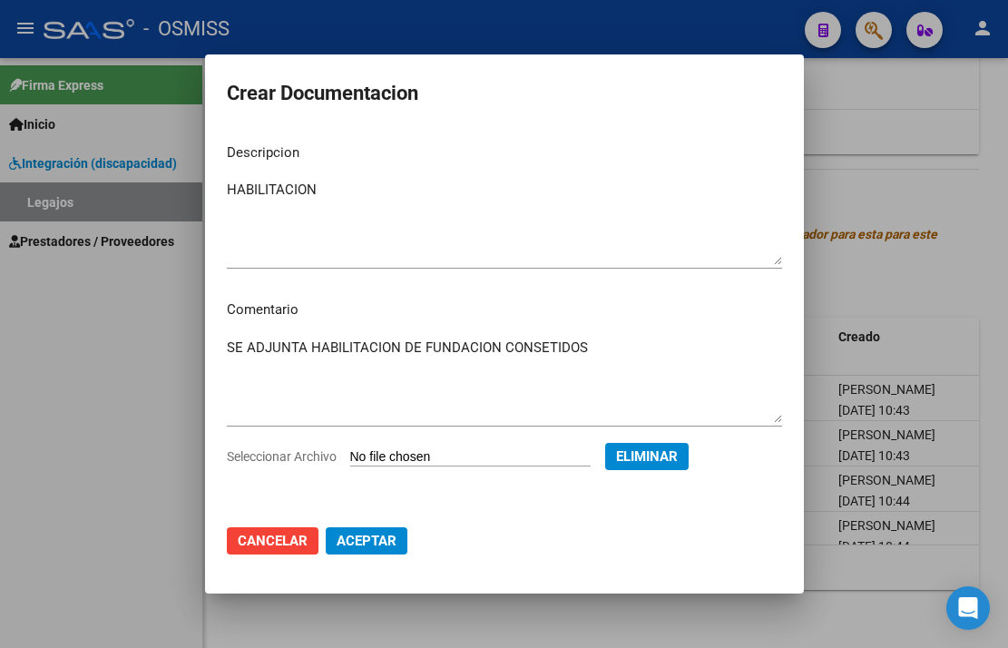
click at [370, 537] on span "Aceptar" at bounding box center [367, 541] width 60 height 16
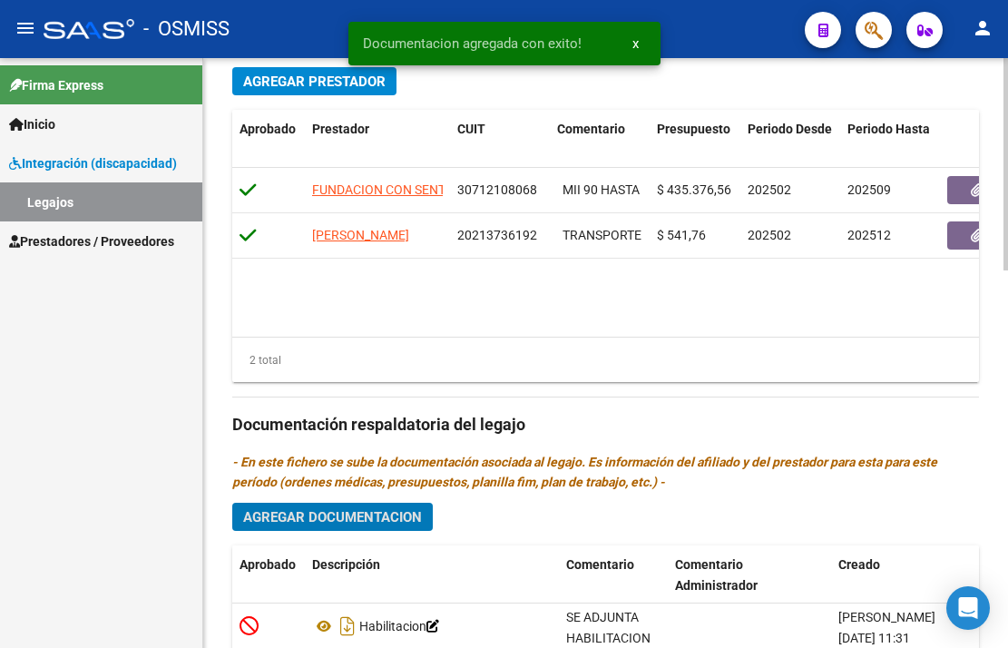
scroll to position [1045, 0]
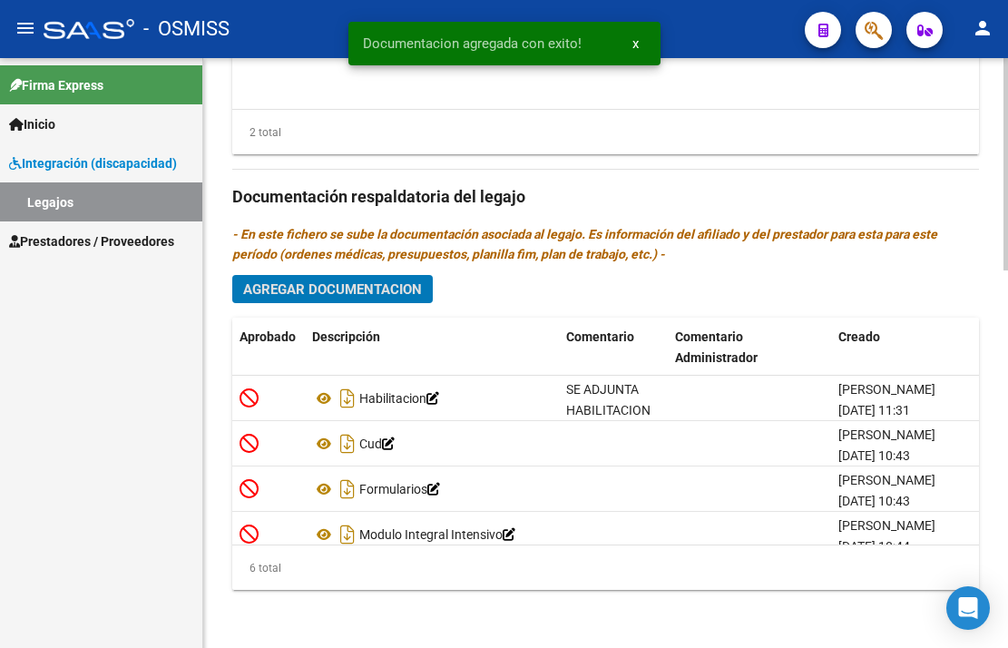
click at [359, 293] on span "Agregar Documentacion" at bounding box center [332, 289] width 179 height 16
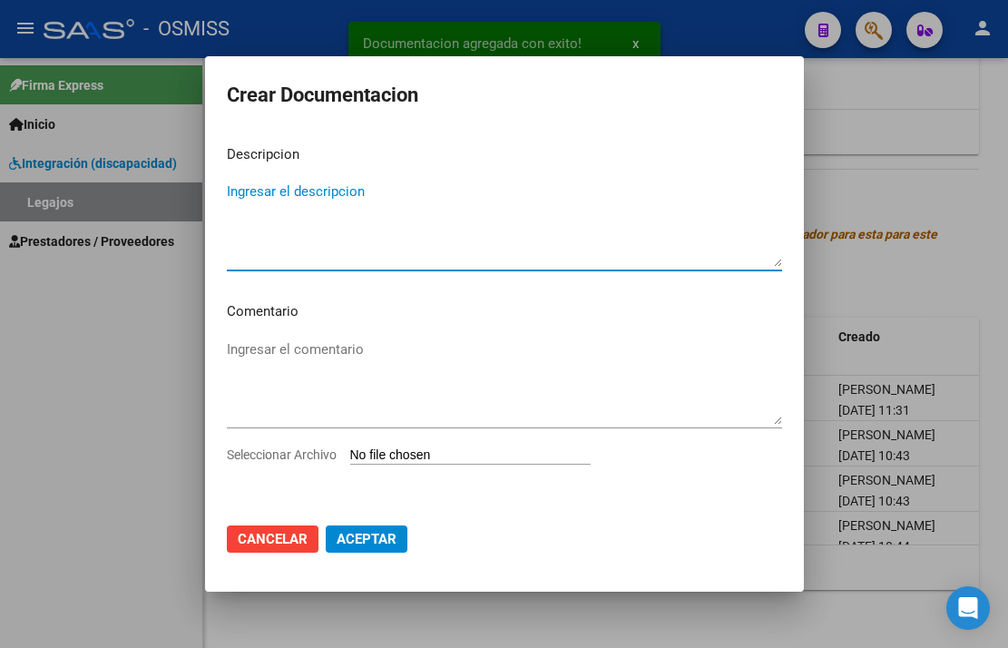
click at [310, 198] on textarea "Ingresar el descripcion" at bounding box center [504, 223] width 555 height 85
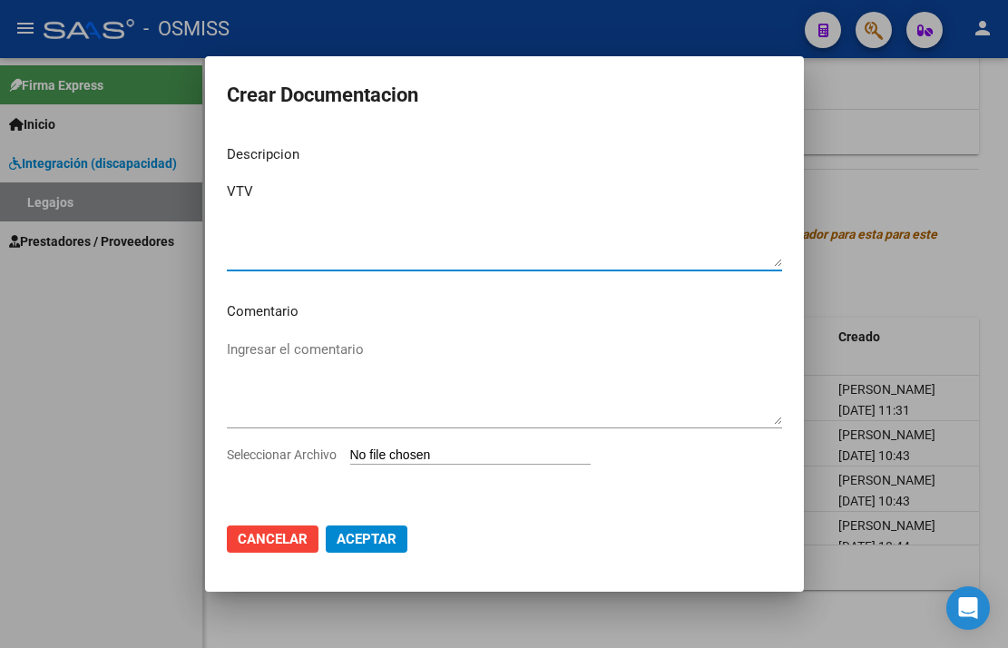
type textarea "VTV"
click at [280, 362] on textarea "Ingresar el comentario" at bounding box center [504, 381] width 555 height 85
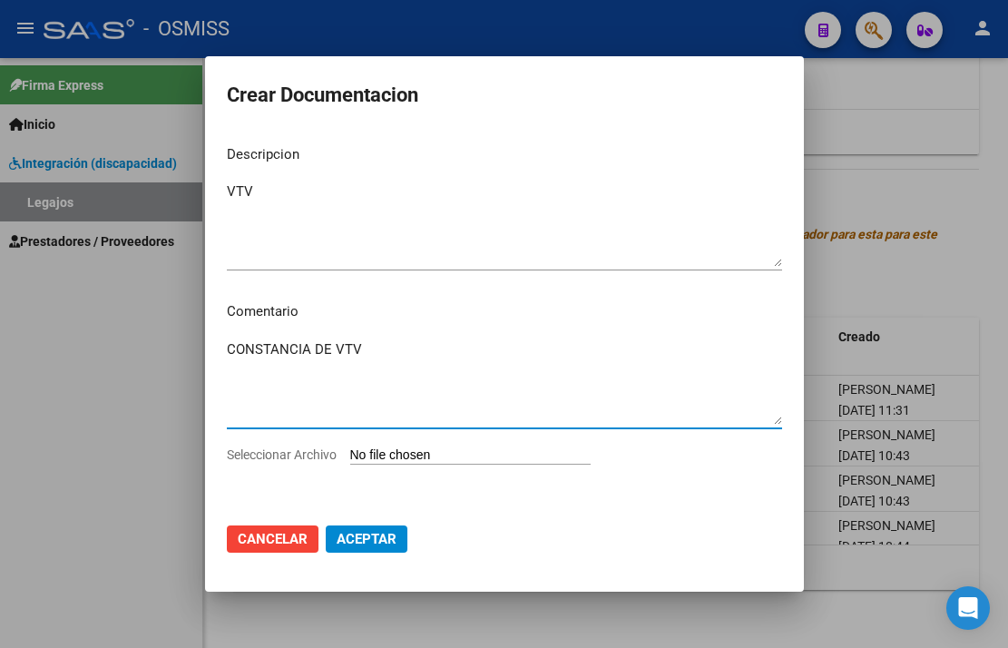
type textarea "CONSTANCIA DE VTV"
click at [406, 449] on input "Seleccionar Archivo" at bounding box center [470, 455] width 240 height 17
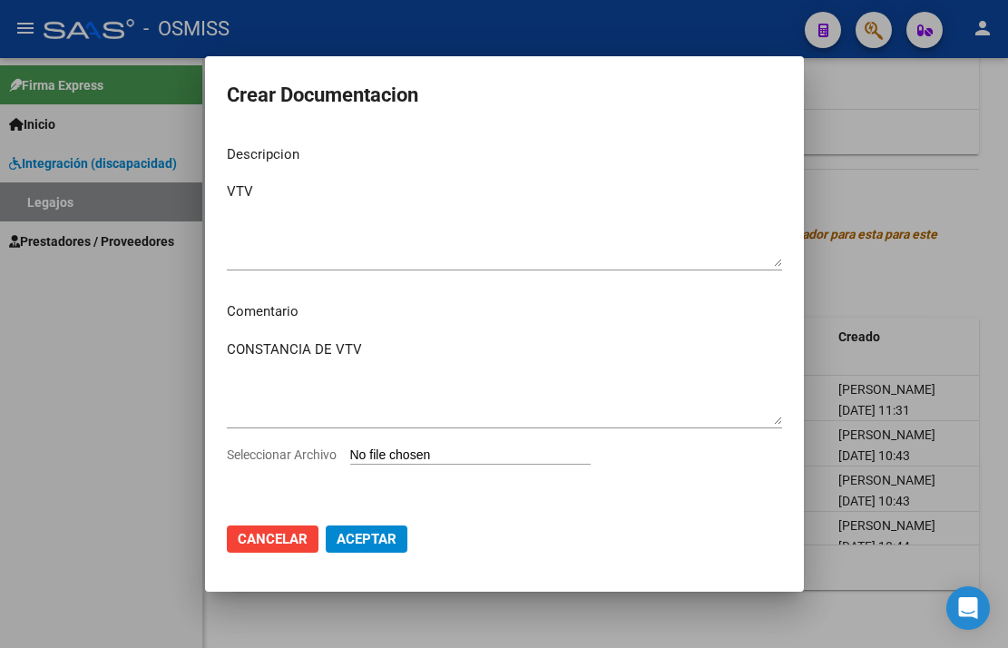
type input "C:\fakepath\VTV.pdf"
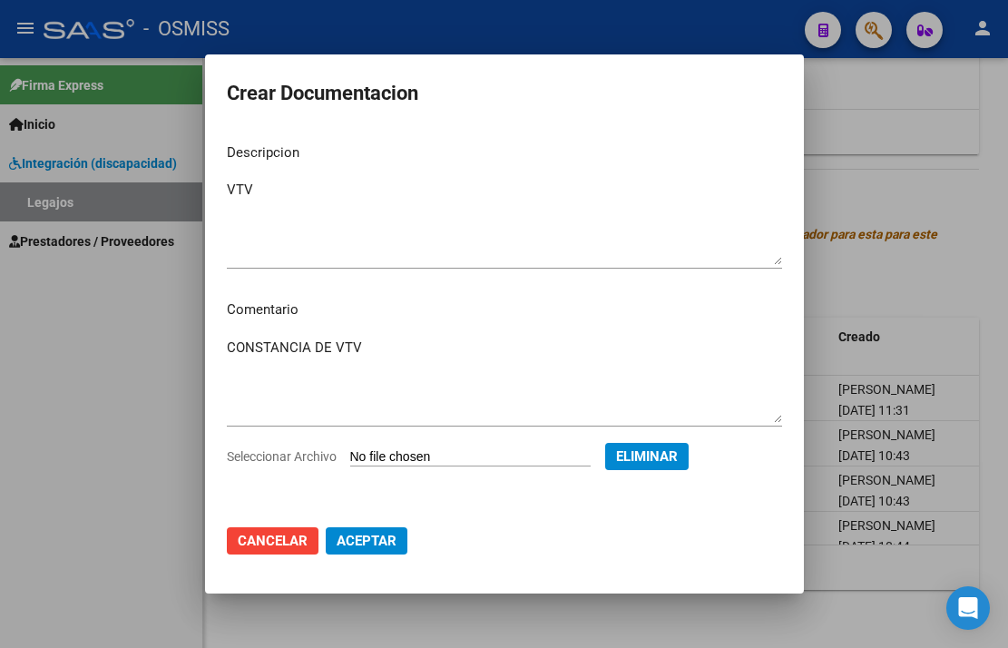
click at [662, 456] on span "Eliminar" at bounding box center [647, 456] width 62 height 16
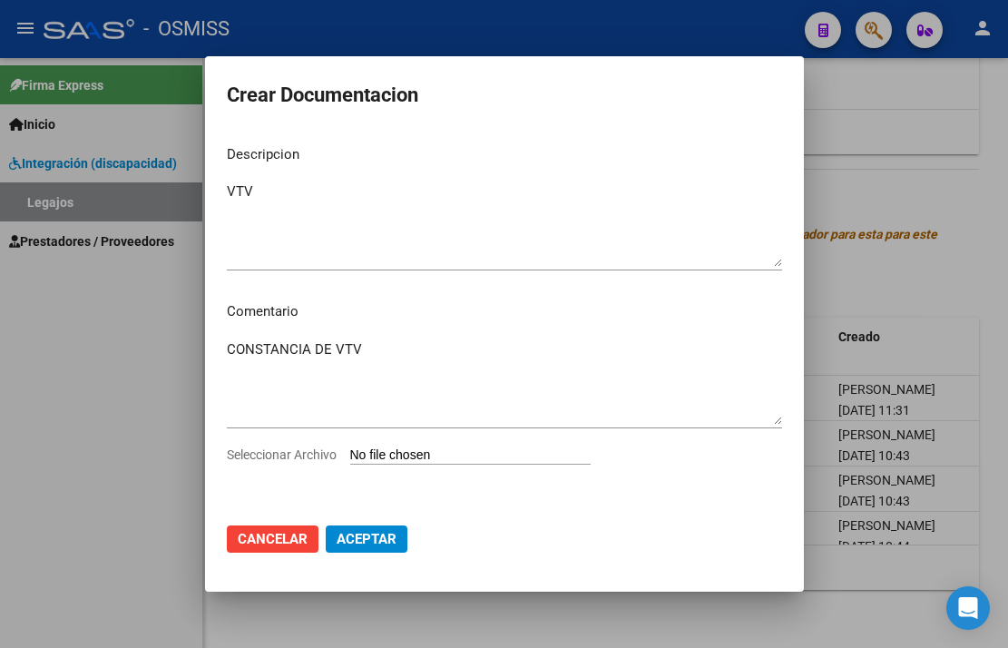
click at [420, 456] on input "Seleccionar Archivo" at bounding box center [470, 455] width 240 height 17
type input "C:\fakepath\VTV.pdf"
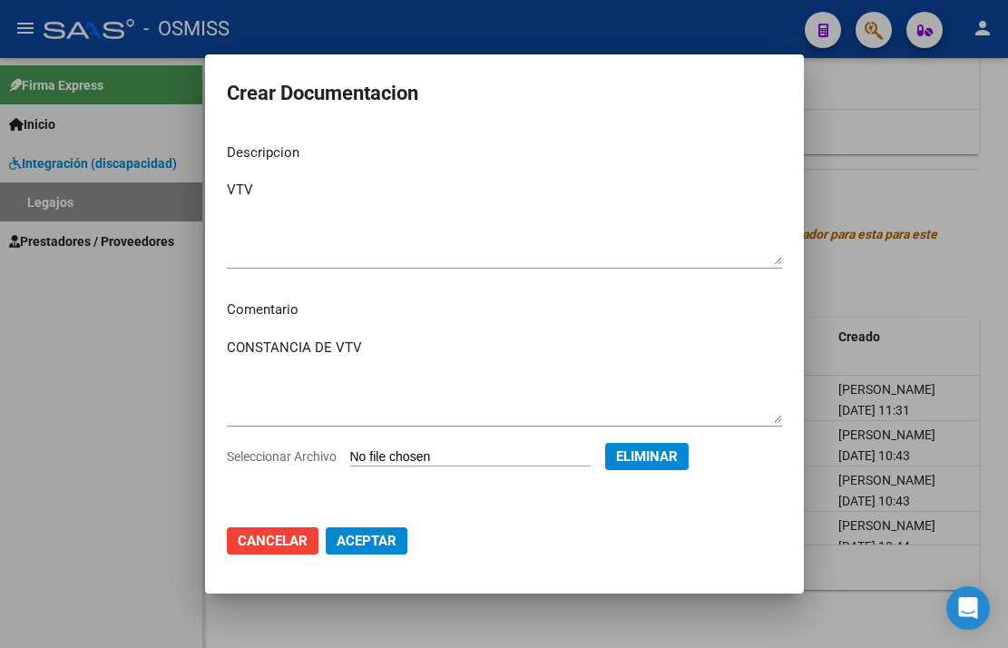
click at [377, 541] on span "Aceptar" at bounding box center [367, 541] width 60 height 16
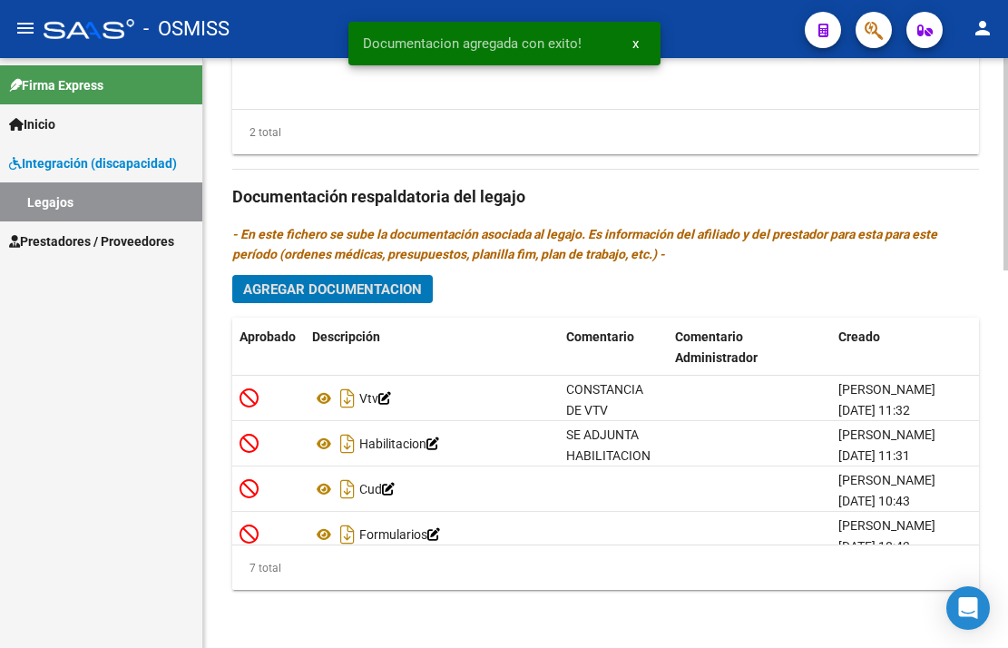
click at [345, 282] on span "Agregar Documentacion" at bounding box center [332, 289] width 179 height 16
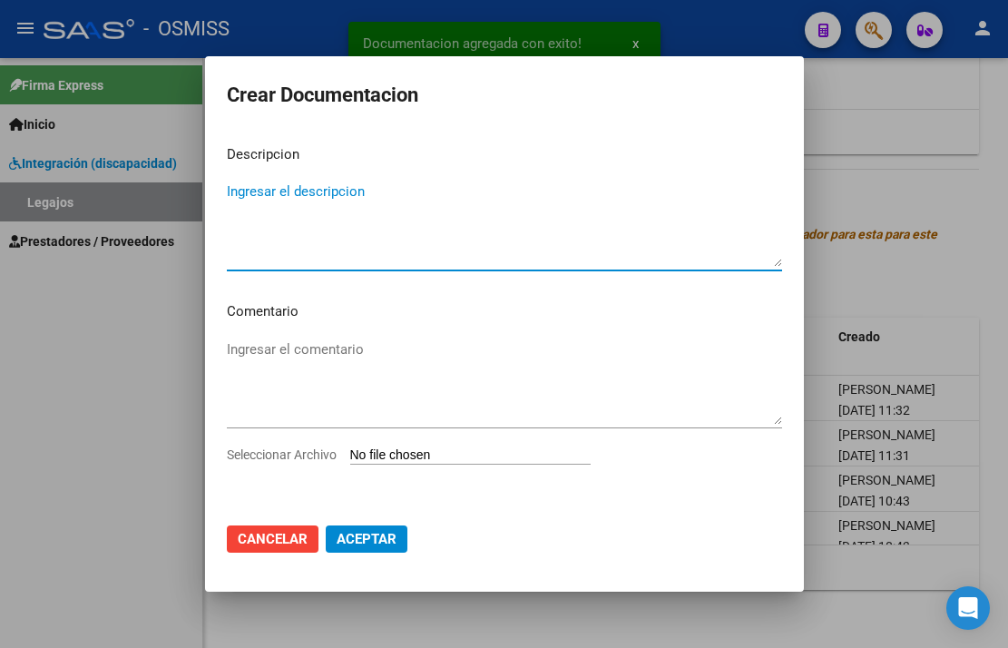
click at [840, 264] on div at bounding box center [504, 324] width 1008 height 648
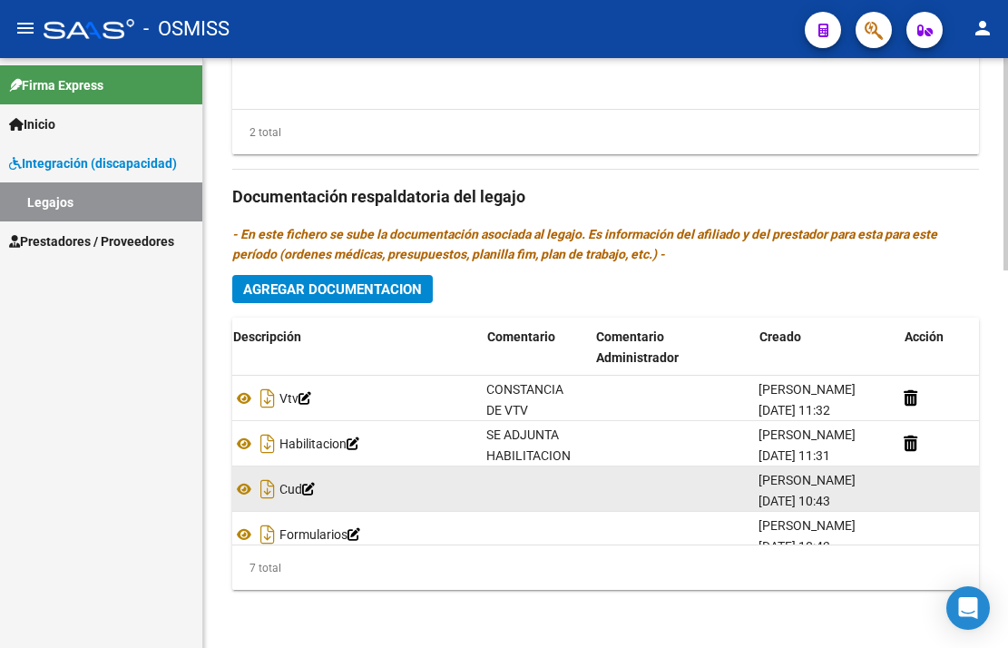
scroll to position [0, 82]
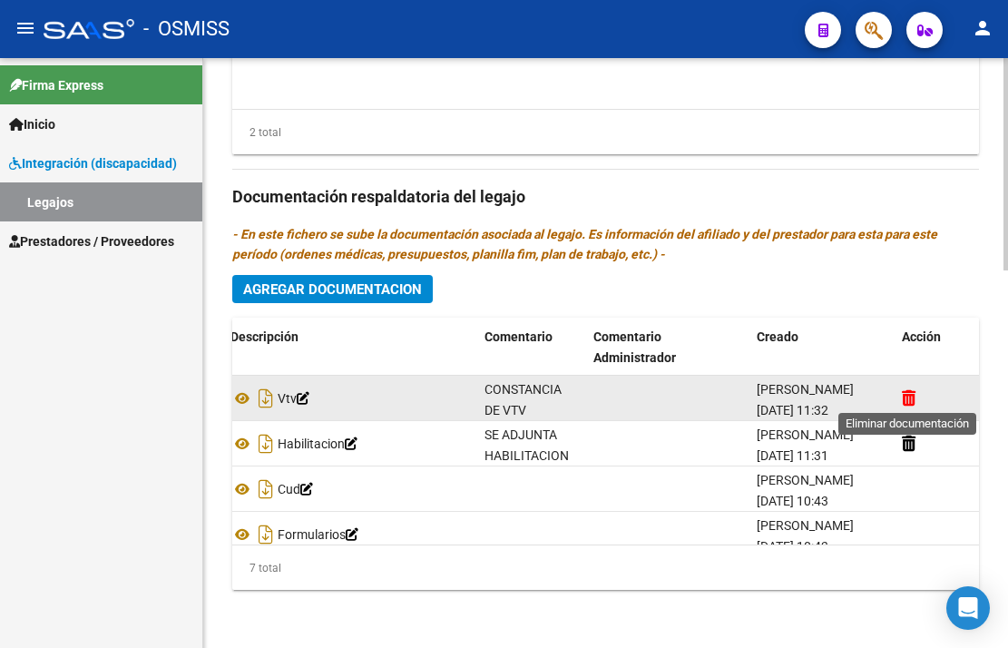
click at [902, 391] on icon at bounding box center [909, 397] width 14 height 17
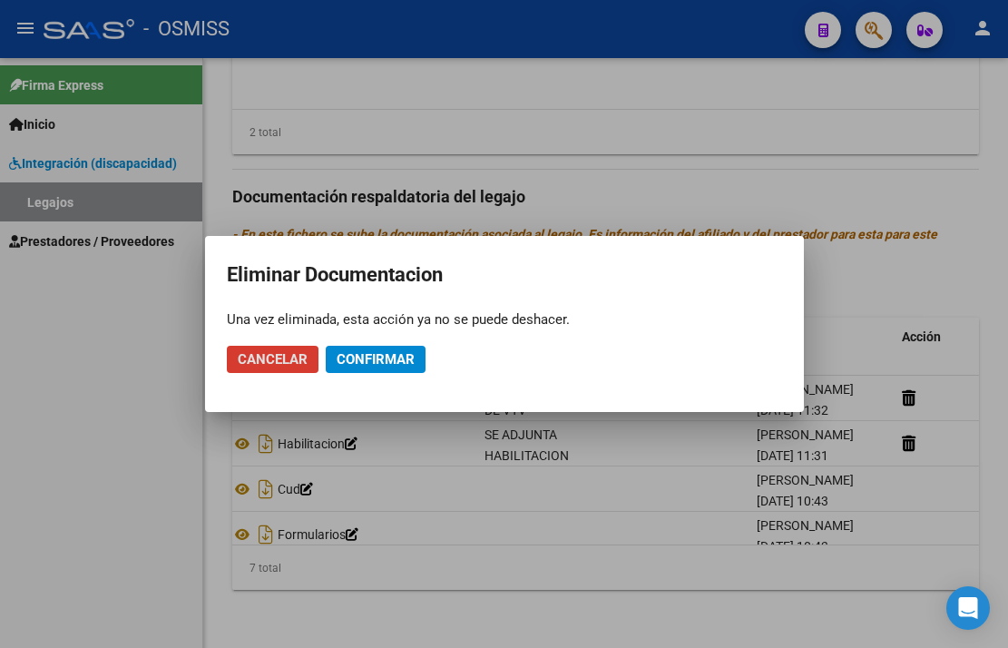
click at [339, 356] on span "Confirmar" at bounding box center [376, 359] width 78 height 16
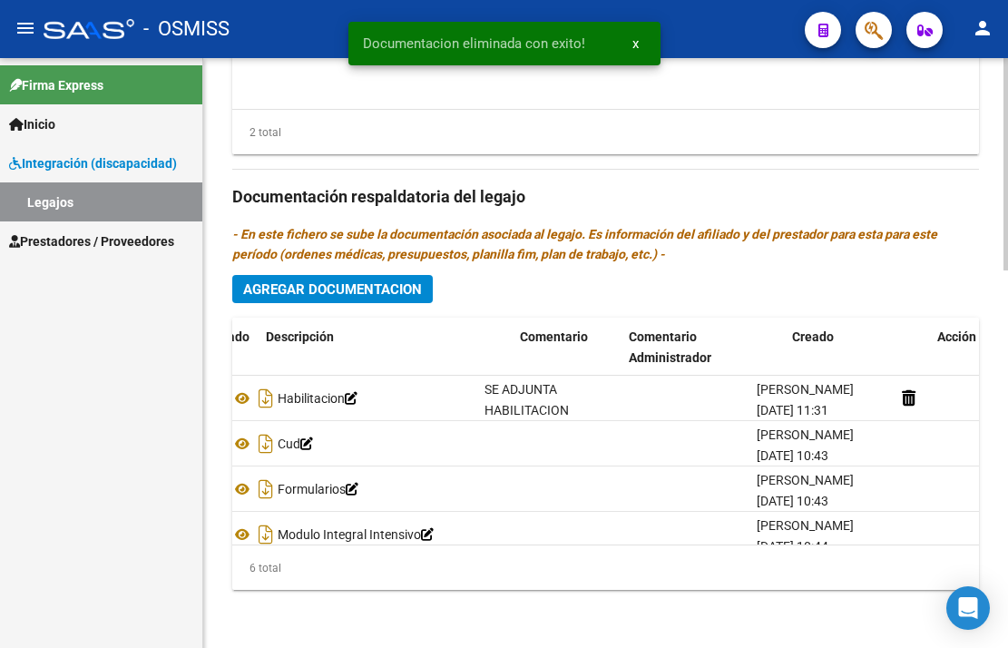
scroll to position [0, 0]
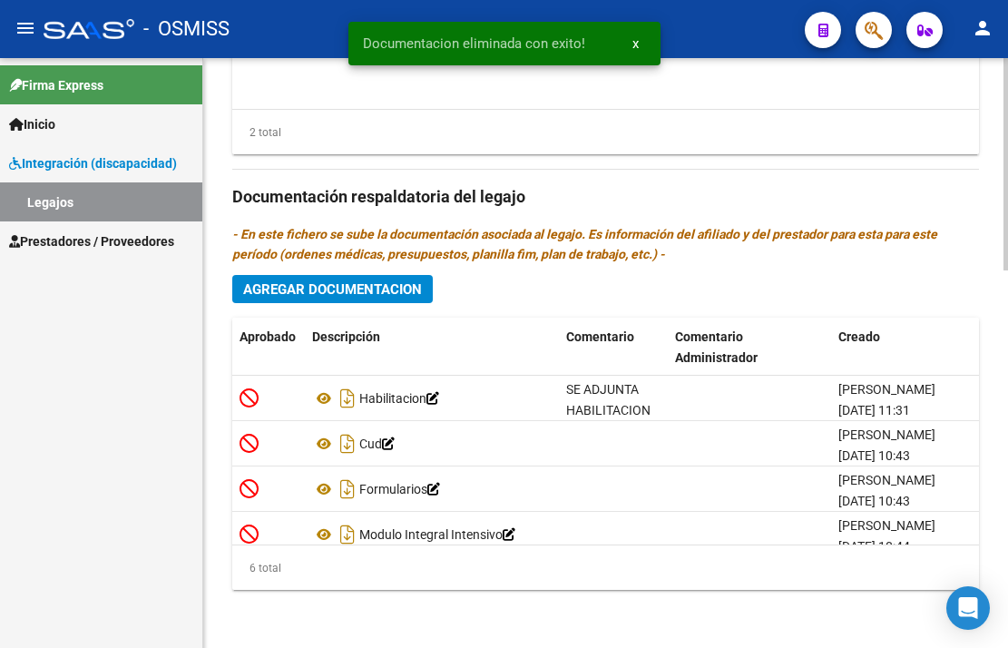
click at [328, 296] on span "Agregar Documentacion" at bounding box center [332, 289] width 179 height 16
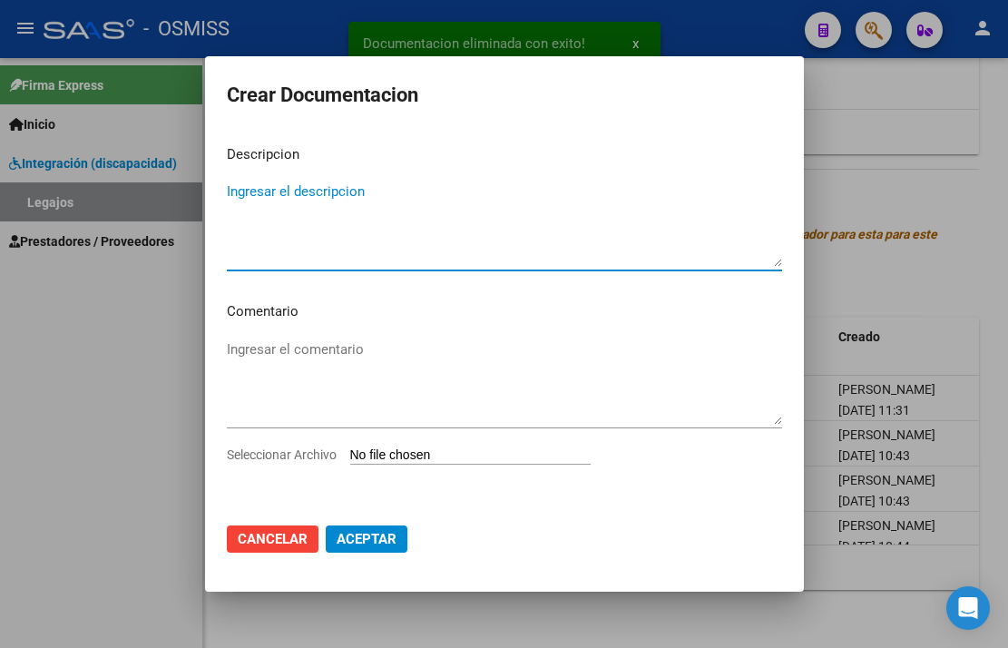
click at [300, 185] on textarea "Ingresar el descripcion" at bounding box center [504, 223] width 555 height 85
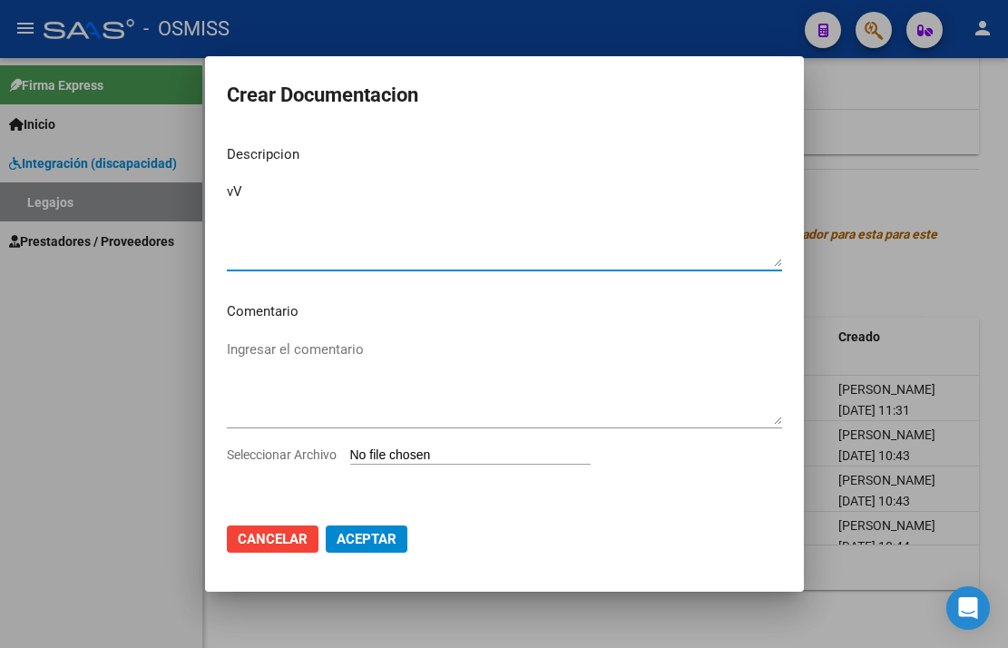
type textarea "v"
type textarea "VTV"
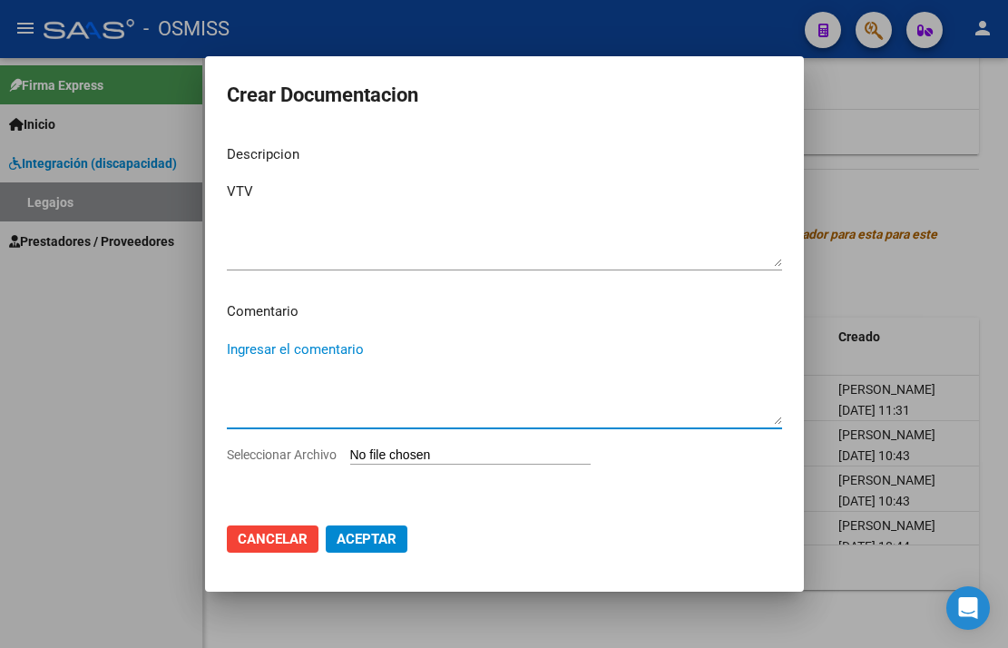
click at [302, 348] on textarea "Ingresar el comentario" at bounding box center [504, 381] width 555 height 85
type textarea "C"
type textarea "SE ADJUNTA VTV ACTUALIZADA"
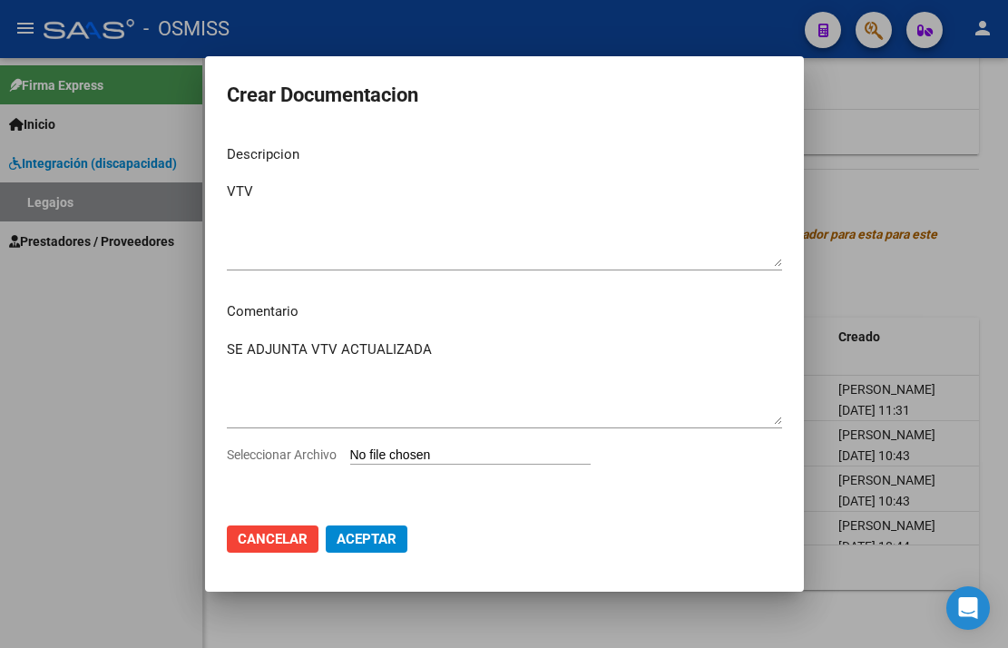
click at [469, 444] on div "SE ADJUNTA VTV ACTUALIZADA Ingresar el comentario" at bounding box center [504, 391] width 555 height 110
click at [467, 450] on input "Seleccionar Archivo" at bounding box center [470, 455] width 240 height 17
type input "C:\fakepath\VTV.pdf"
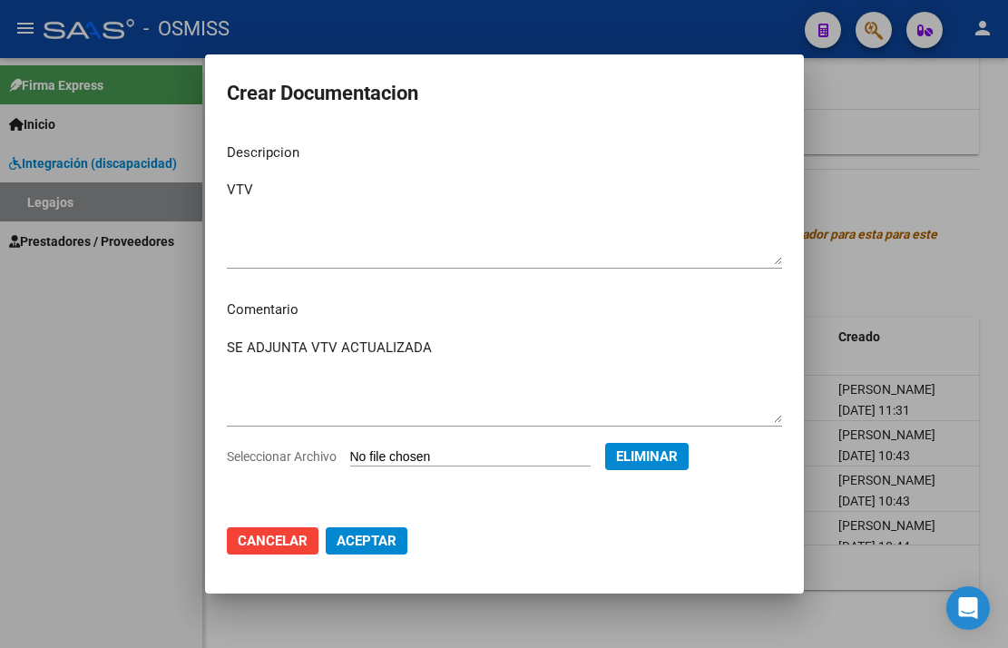
click at [355, 546] on span "Aceptar" at bounding box center [367, 541] width 60 height 16
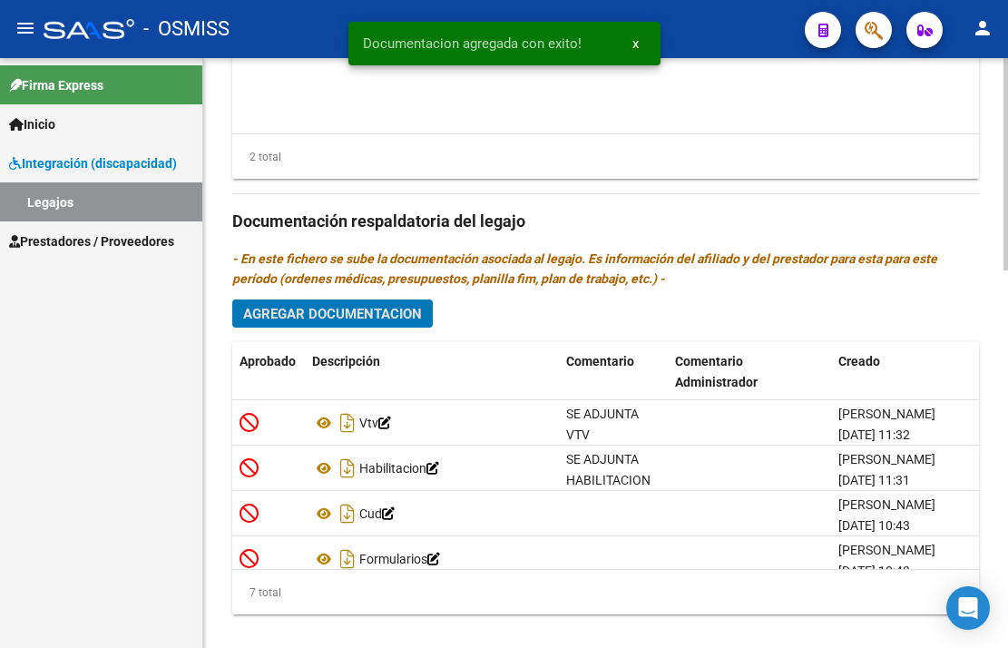
scroll to position [1045, 0]
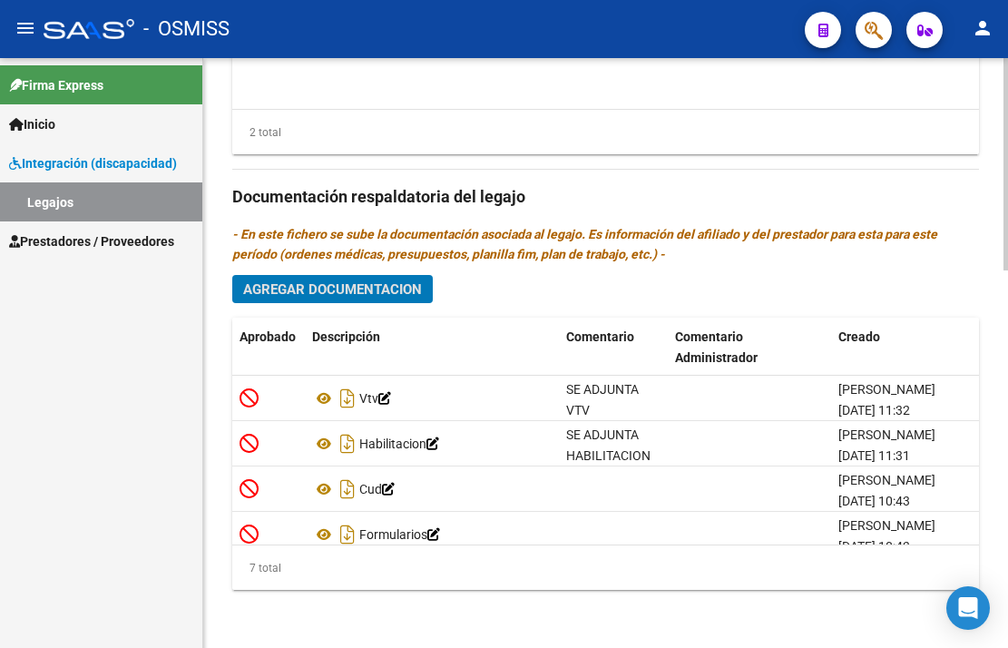
click at [387, 296] on span "Agregar Documentacion" at bounding box center [332, 289] width 179 height 16
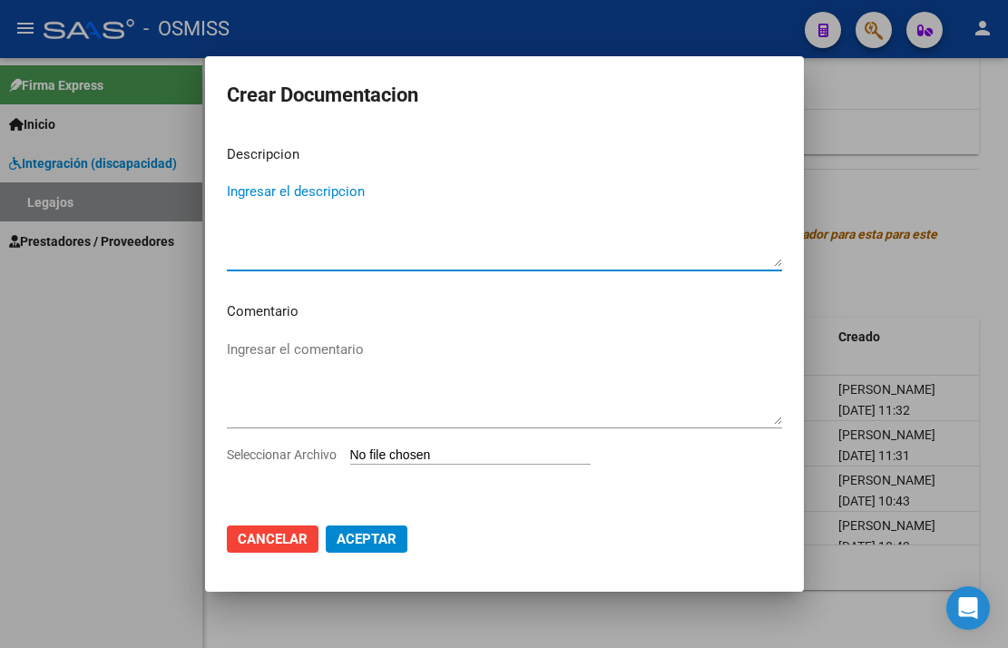
click at [292, 193] on textarea "Ingresar el descripcion" at bounding box center [504, 223] width 555 height 85
click at [272, 142] on mat-dialog-content "Descripcion Ingresar el descripcion Comentario Ingresar el comentario Seleccion…" at bounding box center [504, 320] width 599 height 378
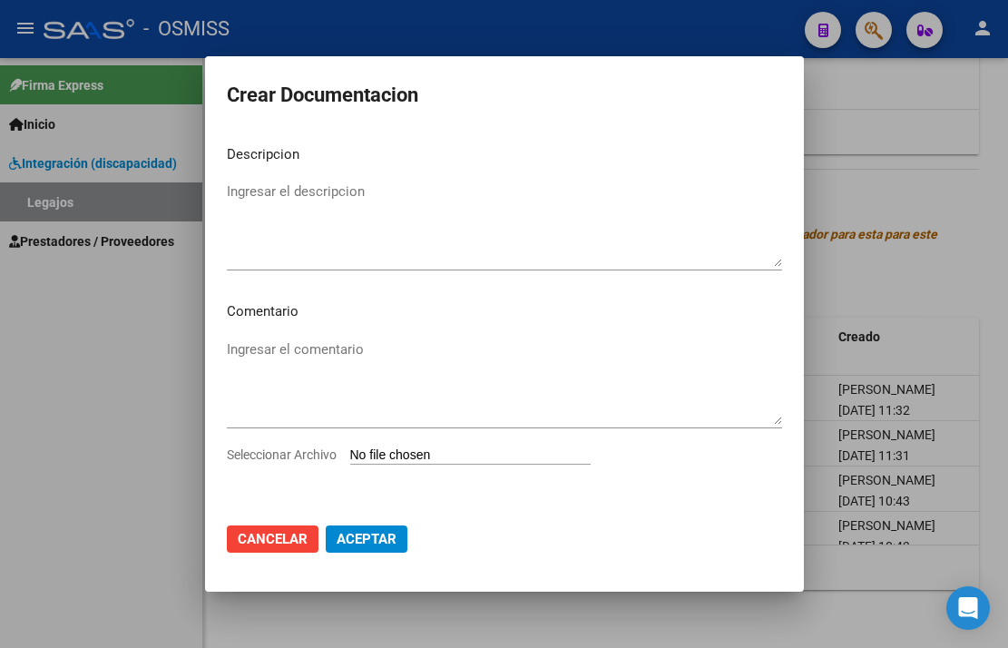
click at [276, 154] on p "Descripcion" at bounding box center [504, 154] width 555 height 21
click at [290, 208] on textarea "Ingresar el descripcion" at bounding box center [504, 223] width 555 height 85
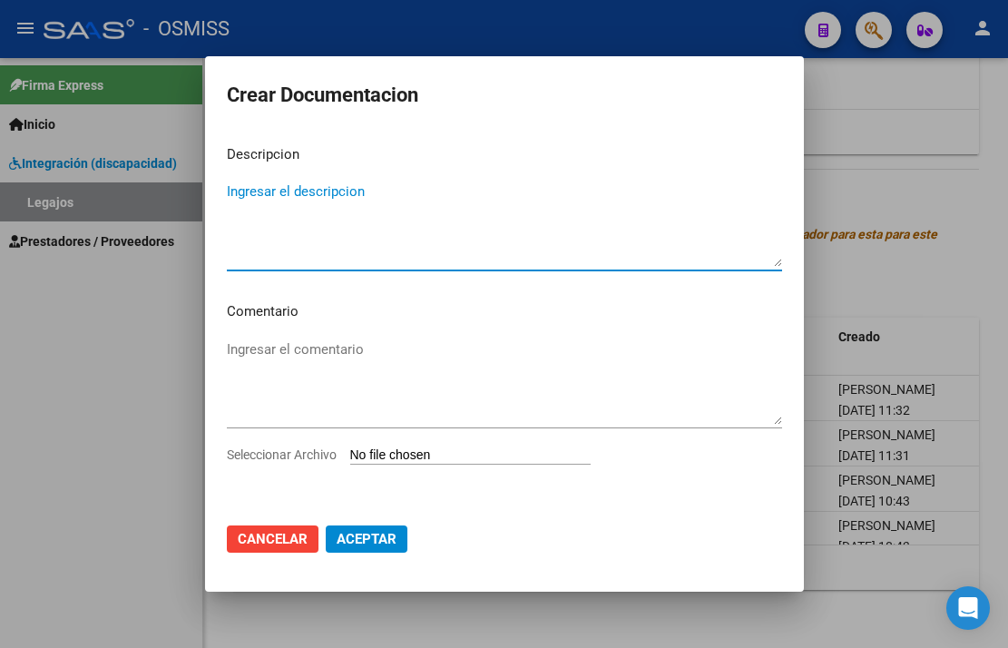
click at [306, 271] on div "Ingresar el descripcion" at bounding box center [504, 233] width 555 height 110
click at [306, 258] on textarea "Ingresar el descripcion" at bounding box center [504, 223] width 555 height 85
type textarea "CAR"
click at [335, 364] on textarea "Ingresar el comentario" at bounding box center [504, 381] width 555 height 85
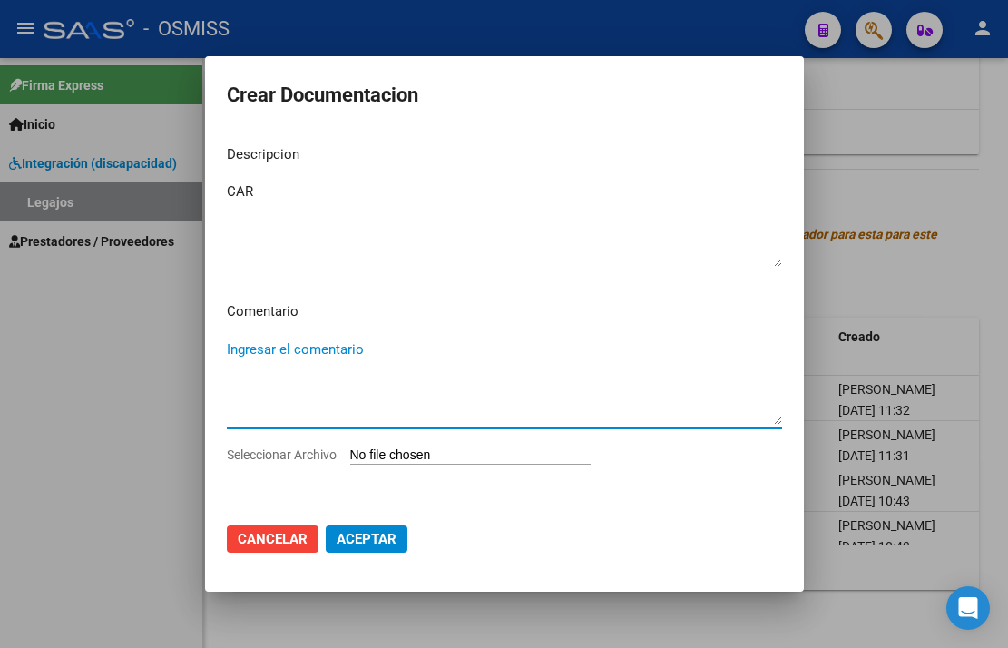
type textarea "D"
type textarea "SE ADJUNTA CAR Y CUE CICLO LECTIVO 2025"
click at [448, 455] on input "Seleccionar Archivo" at bounding box center [470, 455] width 240 height 17
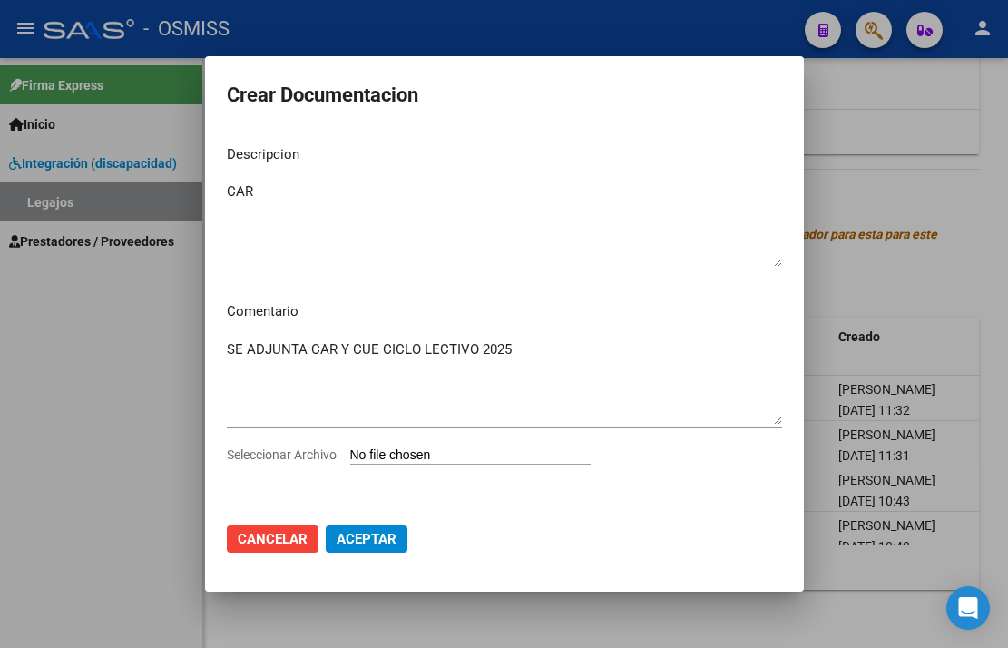
type input "C:\fakepath\CAR MEDINA MONTIVER.pdf"
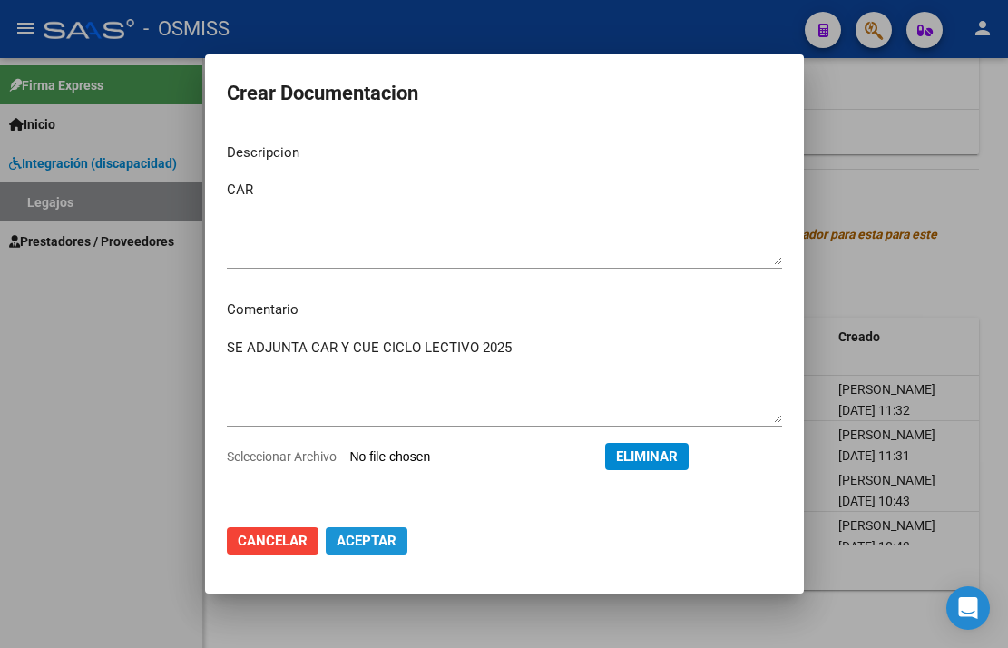
click at [355, 546] on span "Aceptar" at bounding box center [367, 541] width 60 height 16
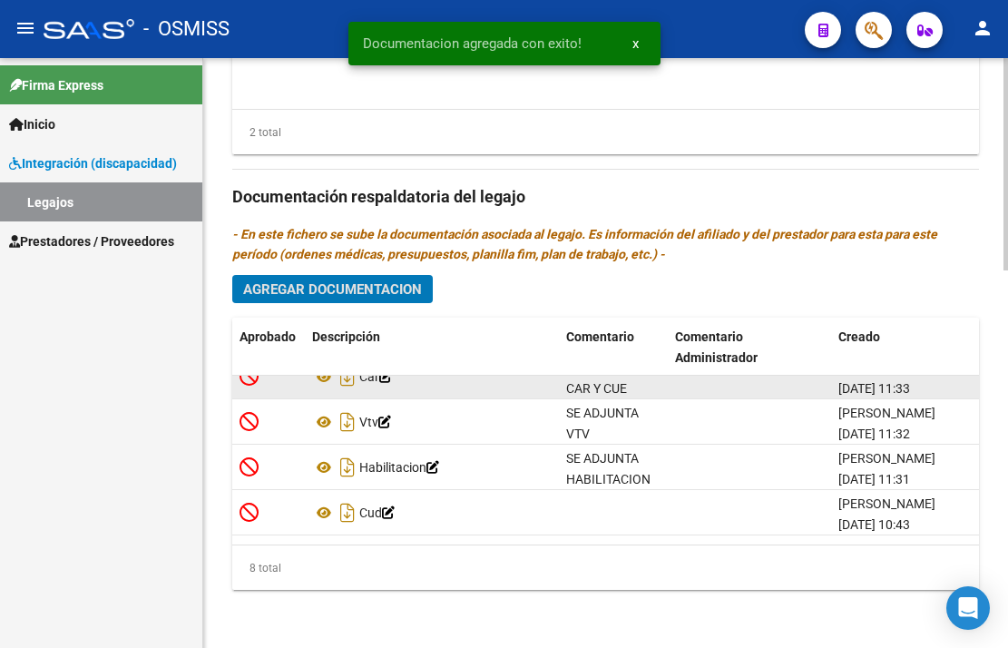
scroll to position [0, 0]
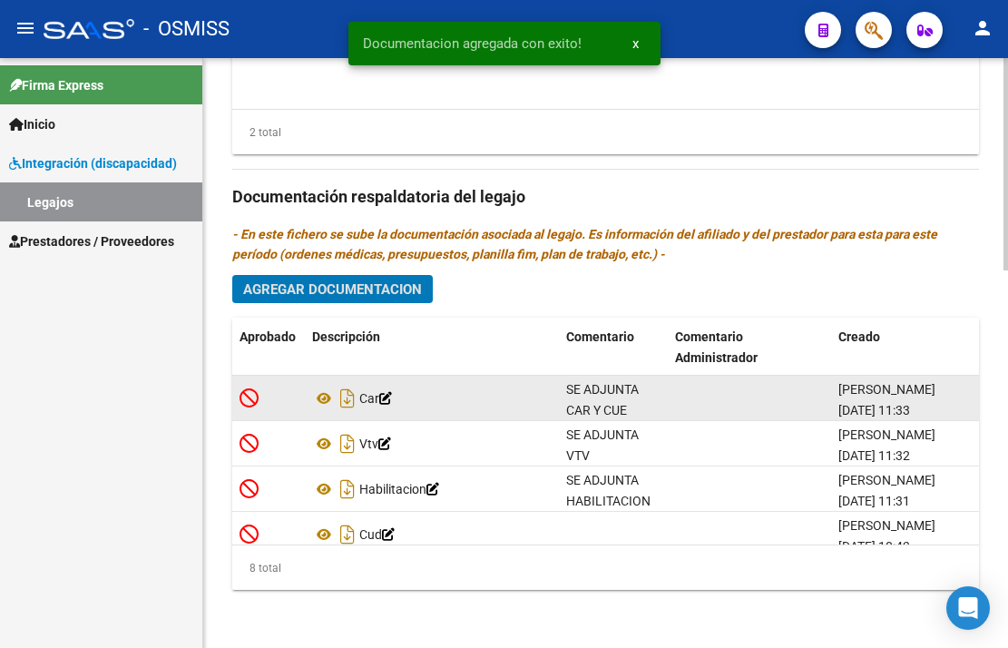
click at [392, 398] on icon at bounding box center [385, 398] width 13 height 13
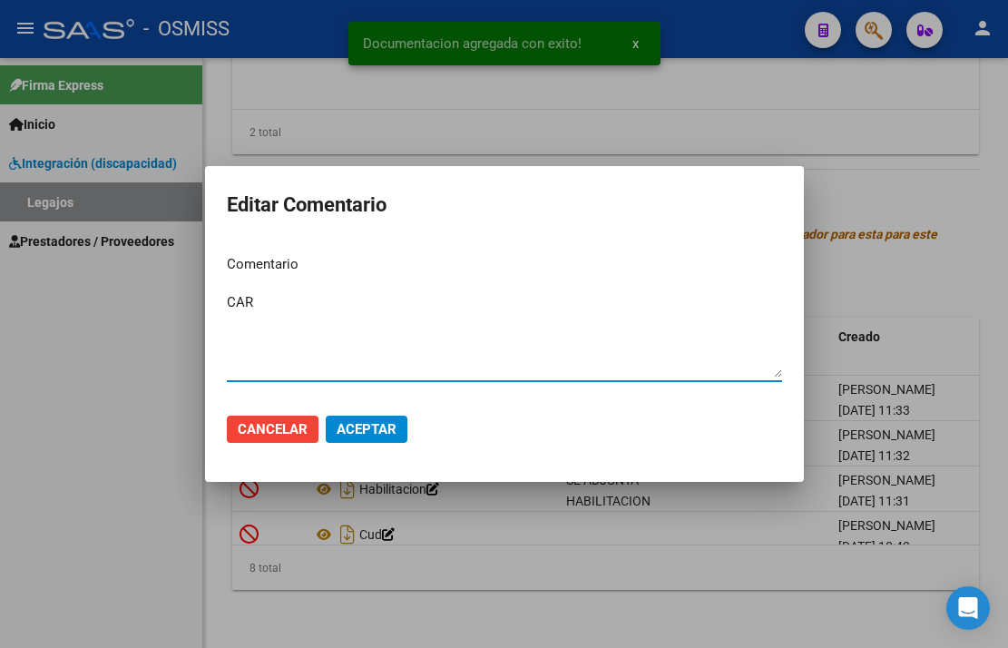
click at [264, 315] on textarea "CAR" at bounding box center [504, 334] width 555 height 85
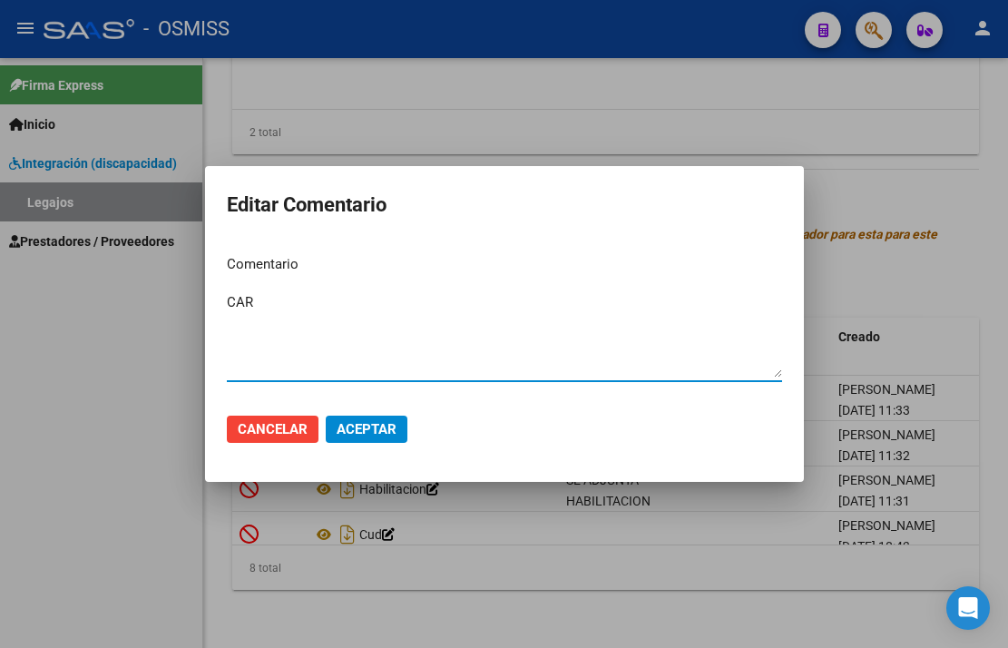
type textarea "CAR"
click at [382, 436] on span "Aceptar" at bounding box center [367, 429] width 60 height 16
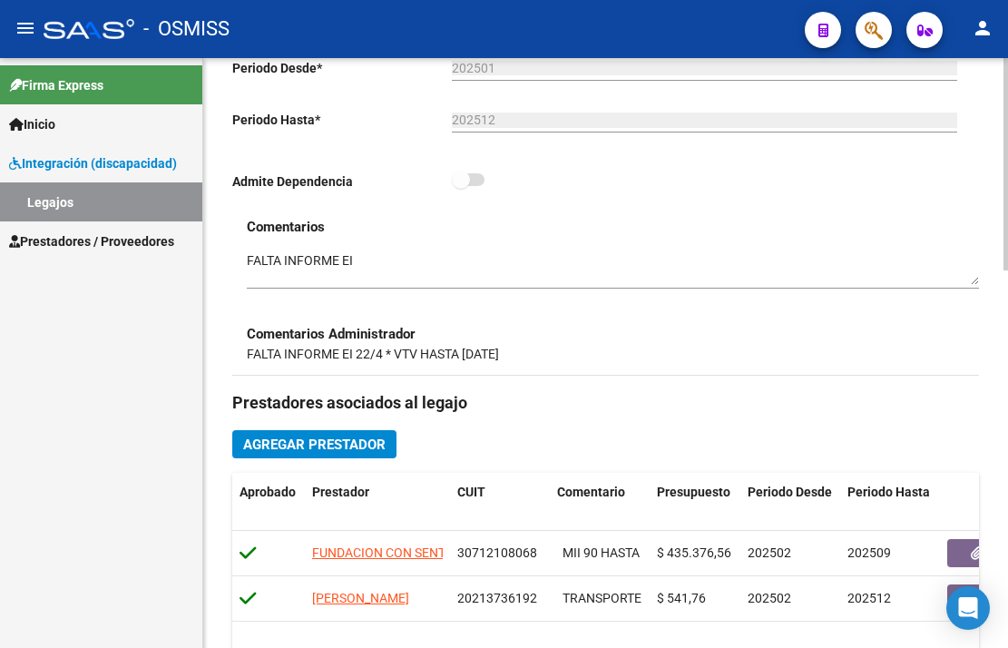
scroll to position [363, 0]
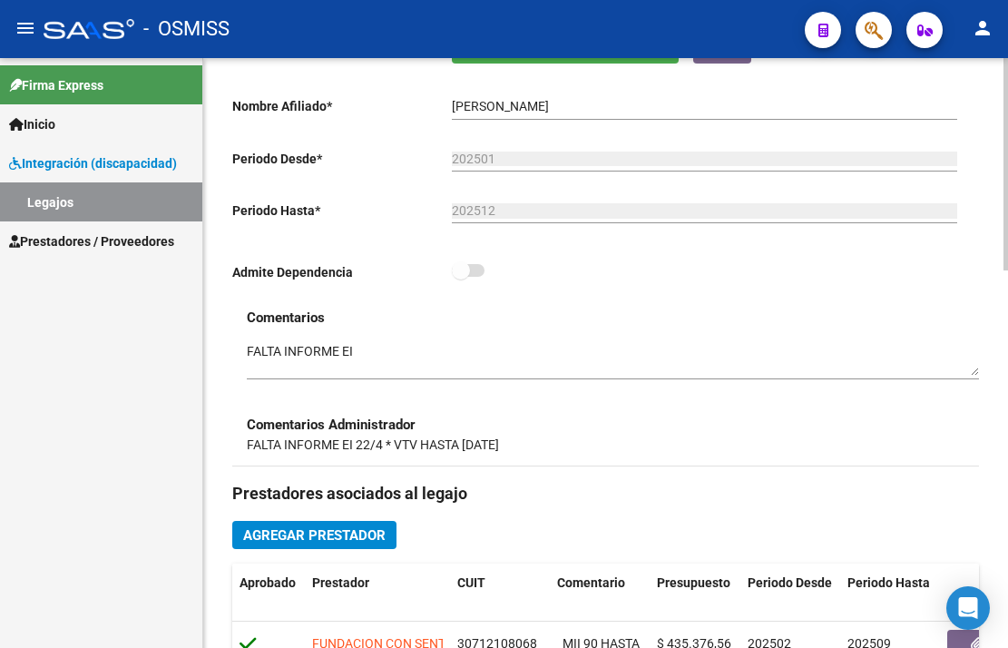
click at [355, 362] on textarea at bounding box center [613, 359] width 732 height 34
click at [246, 351] on div "Comentarios Comentarios Administrador FALTA INFORME EI 22/4 * VTV HASTA FEB 2025" at bounding box center [605, 387] width 747 height 158
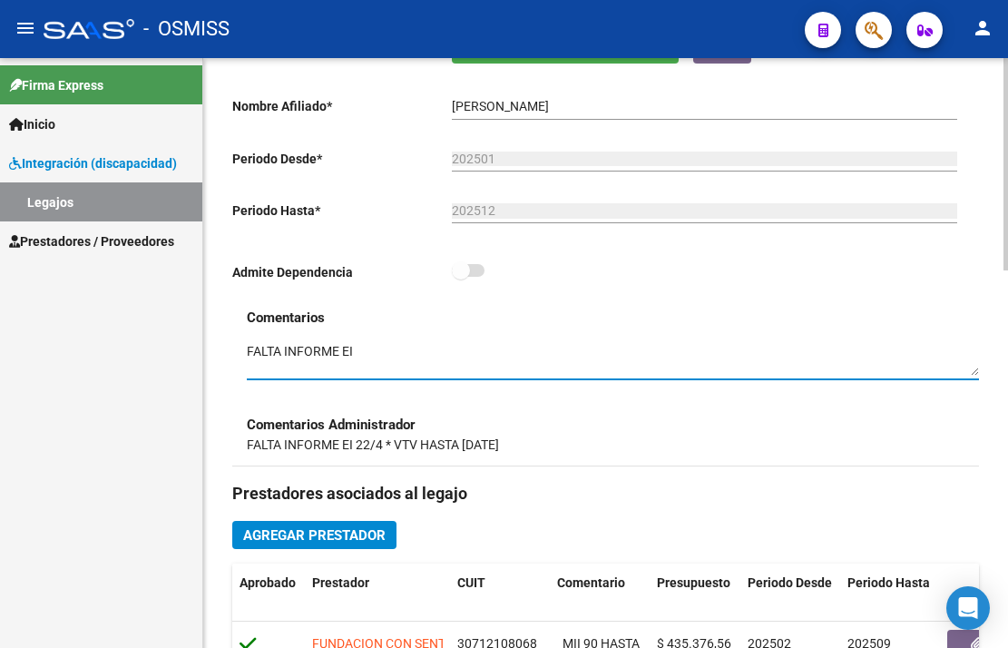
click at [249, 350] on textarea at bounding box center [613, 359] width 732 height 34
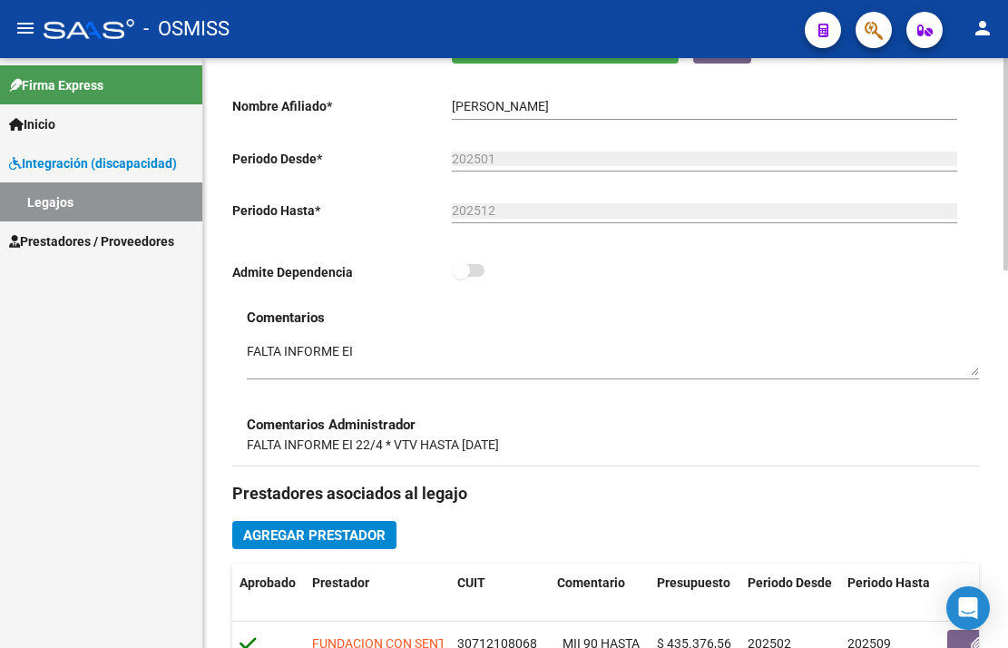
click at [266, 432] on h3 "Comentarios Administrador" at bounding box center [613, 425] width 732 height 20
click at [274, 441] on p "FALTA INFORME EI 22/4 * VTV HASTA FEB 2025" at bounding box center [613, 445] width 732 height 20
click at [346, 459] on div "Comentarios Comentarios Administrador FALTA INFORME EI 22/4 * VTV HASTA FEB 2025" at bounding box center [605, 387] width 747 height 158
click at [355, 449] on p "FALTA INFORME EI 22/4 * VTV HASTA FEB 2025" at bounding box center [613, 445] width 732 height 20
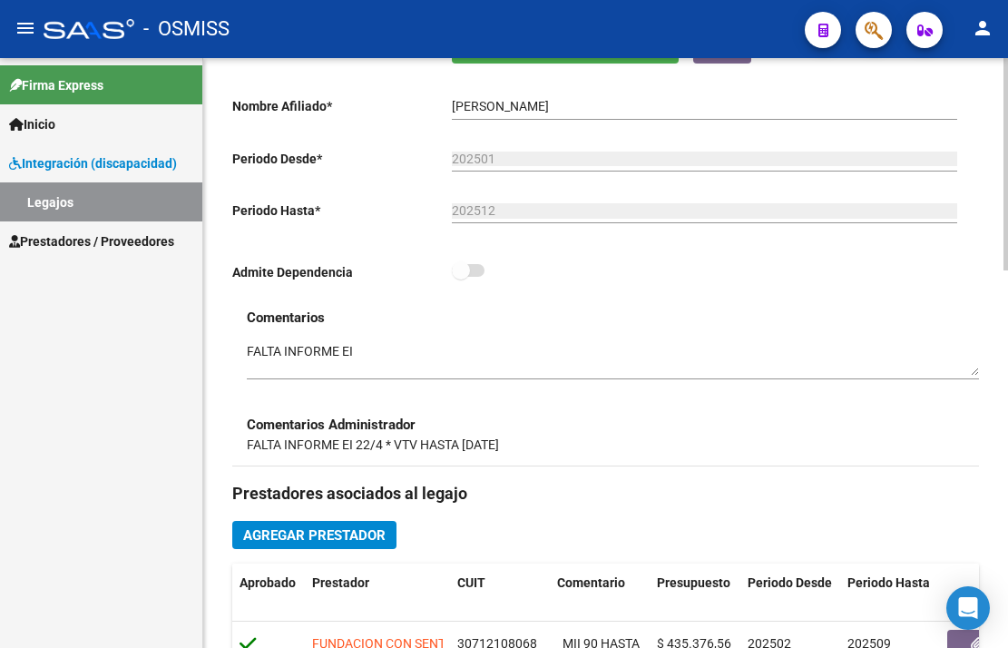
click at [355, 449] on p "FALTA INFORME EI 22/4 * VTV HASTA FEB 2025" at bounding box center [613, 445] width 732 height 20
click at [397, 446] on p "FALTA INFORME EI 22/4 * VTV HASTA FEB 2025" at bounding box center [613, 445] width 732 height 20
click at [537, 459] on div "Comentarios Comentarios Administrador FALTA INFORME EI 22/4 * VTV HASTA FEB 2025" at bounding box center [605, 387] width 747 height 158
click at [250, 357] on textarea at bounding box center [613, 359] width 732 height 34
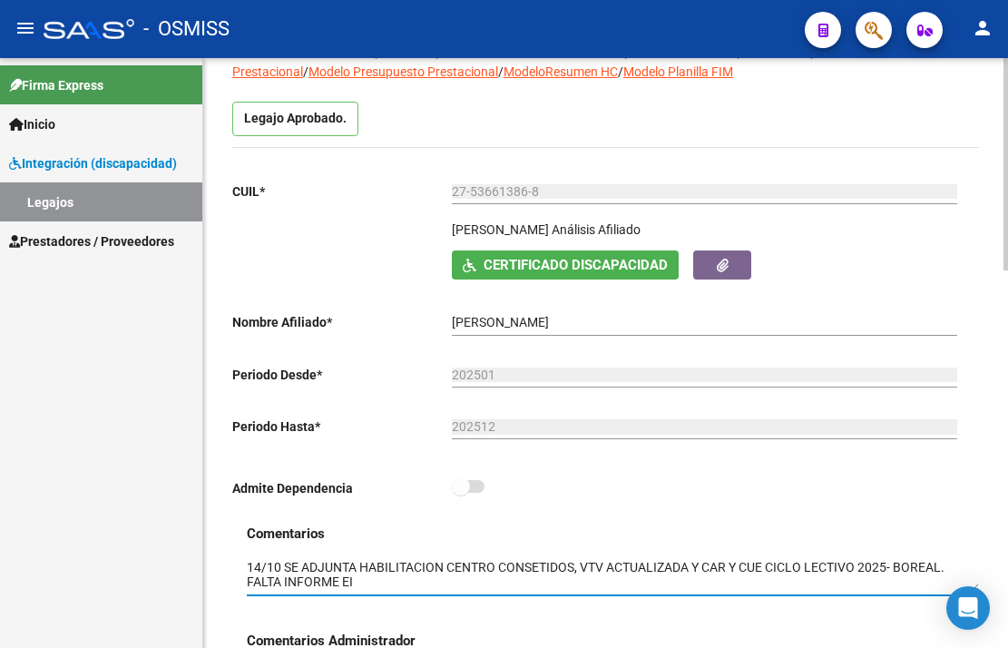
scroll to position [0, 0]
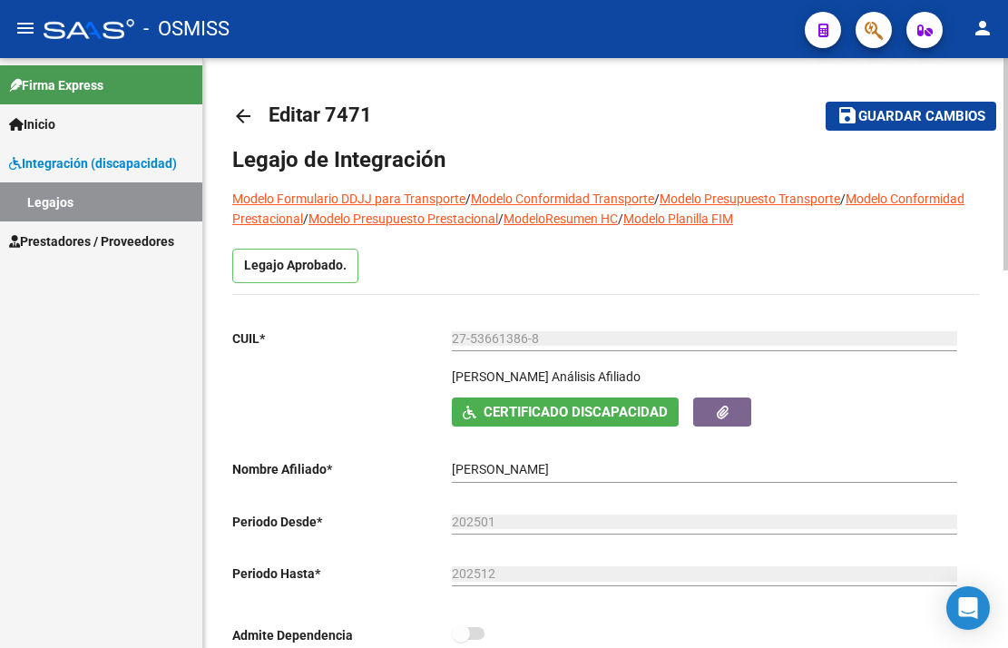
type textarea "14/10 SE ADJUNTA HABILITACION CENTRO CONSETIDOS, VTV ACTUALIZADA Y CAR Y CUE CI…"
click at [898, 119] on span "Guardar cambios" at bounding box center [921, 117] width 127 height 16
